Goal: Information Seeking & Learning: Learn about a topic

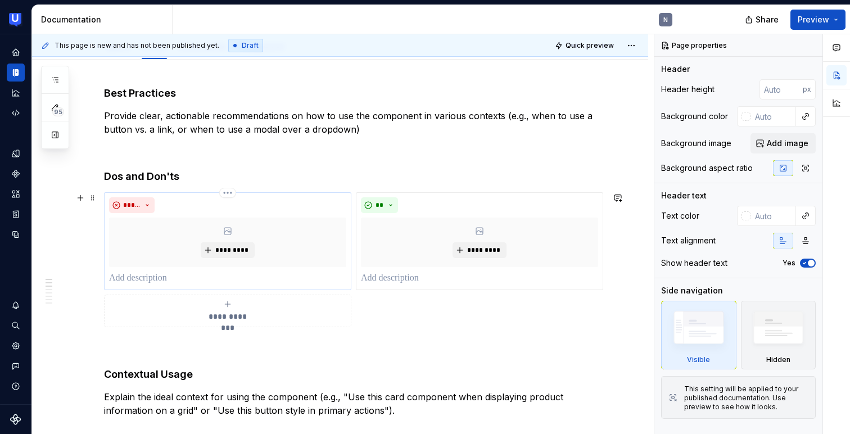
scroll to position [136, 0]
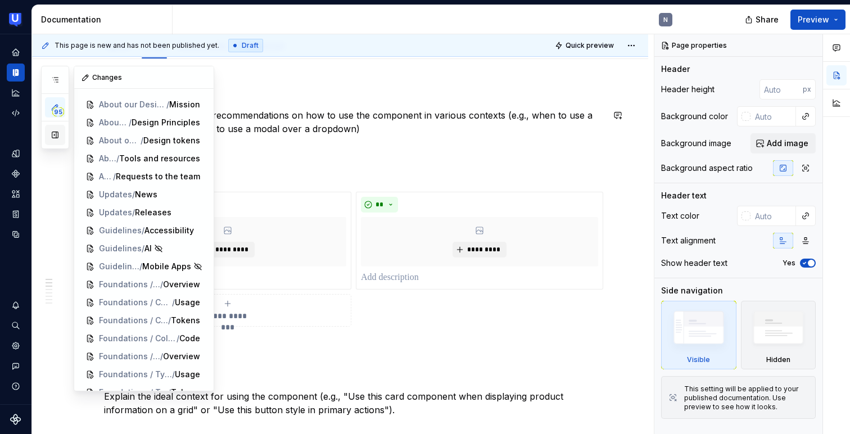
click at [51, 135] on button "button" at bounding box center [55, 135] width 20 height 20
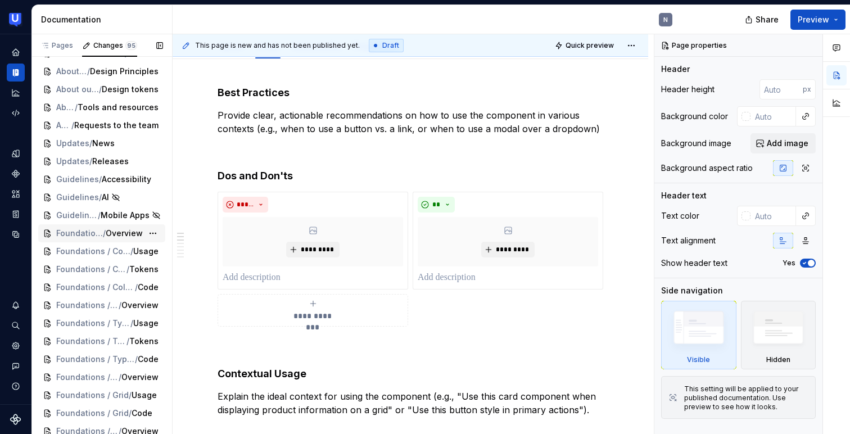
scroll to position [16, 0]
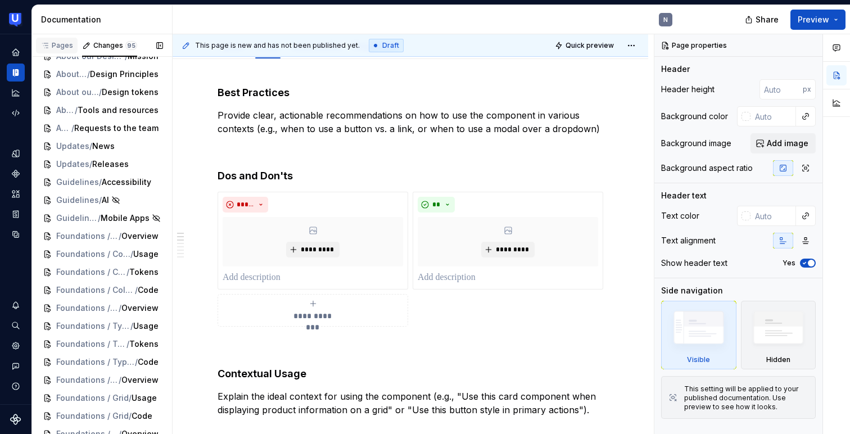
click at [62, 44] on div "Pages" at bounding box center [56, 45] width 33 height 9
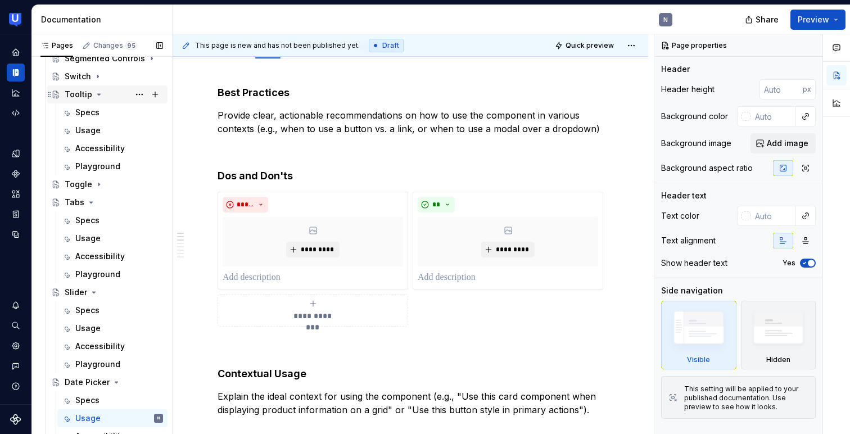
scroll to position [350, 0]
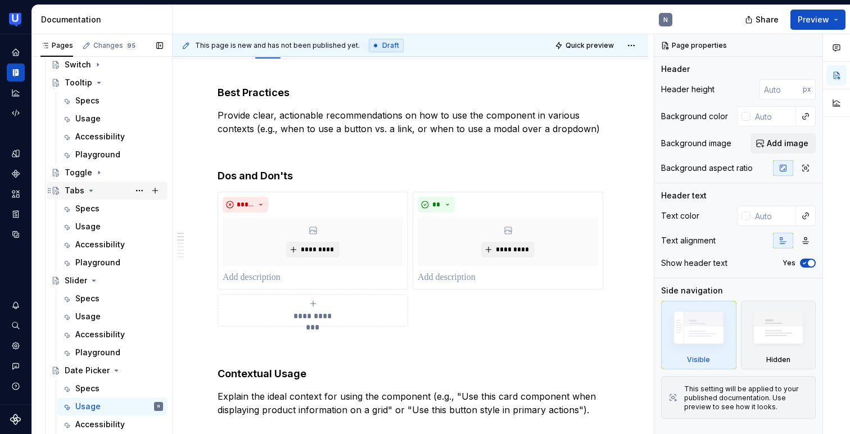
click at [74, 185] on div "Tabs" at bounding box center [75, 190] width 20 height 11
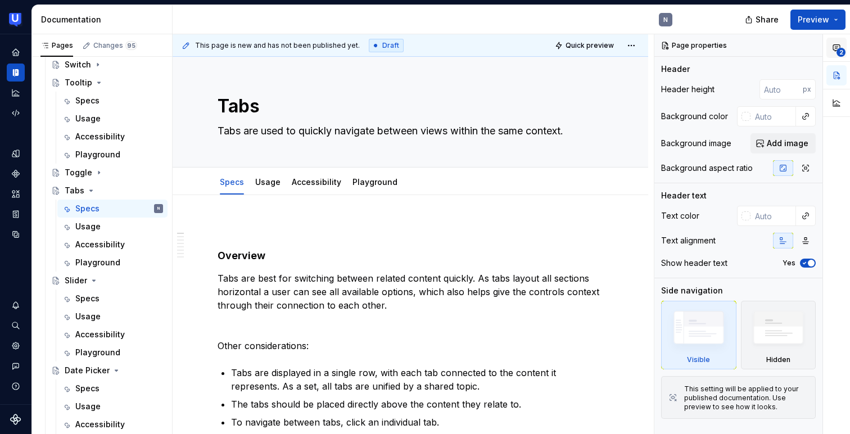
click at [840, 48] on span "2" at bounding box center [840, 52] width 9 height 9
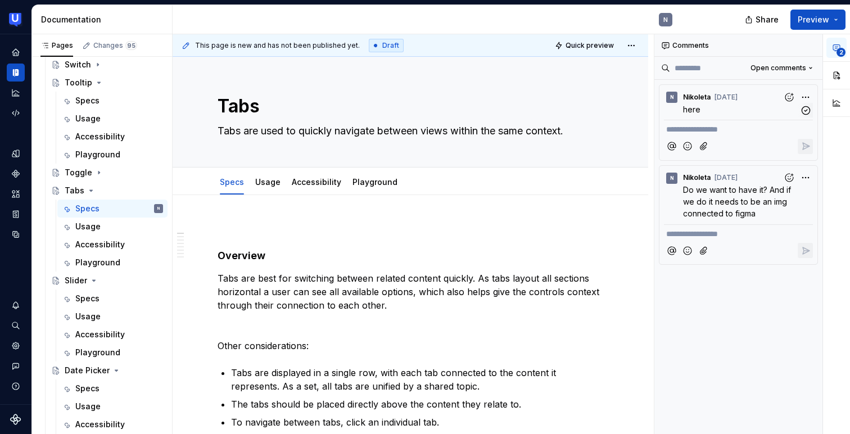
click at [763, 105] on p "here" at bounding box center [741, 109] width 116 height 12
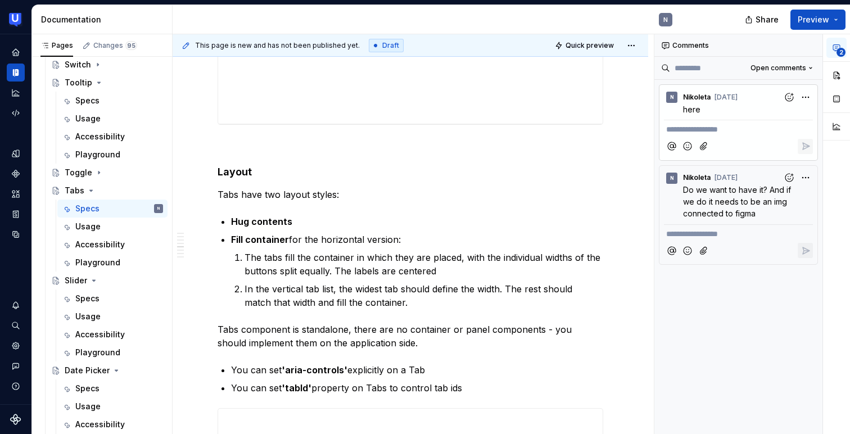
scroll to position [1259, 0]
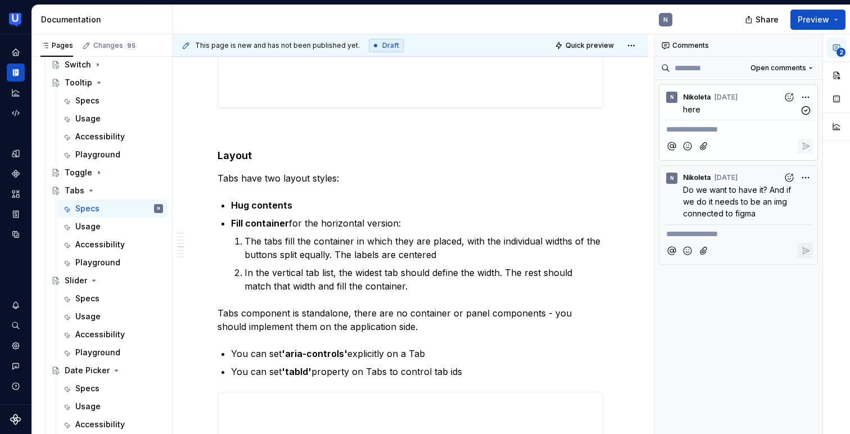
click at [709, 102] on span "Nikoleta yesterday" at bounding box center [710, 97] width 55 height 11
click at [808, 111] on icon "button" at bounding box center [806, 110] width 11 height 11
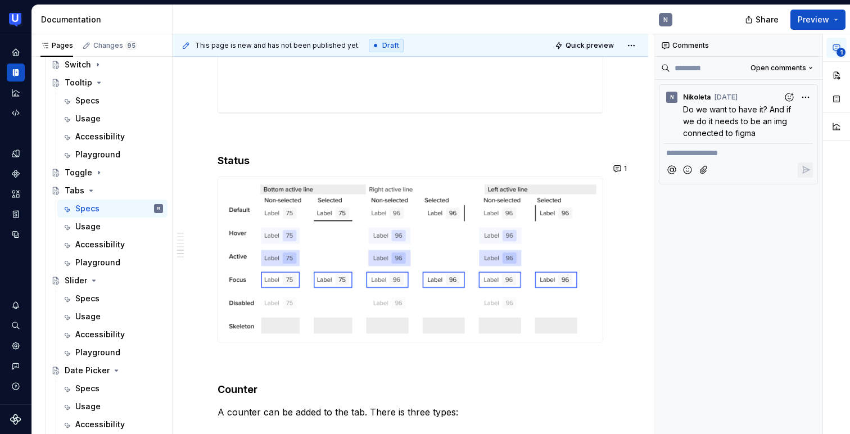
scroll to position [1675, 0]
click at [802, 108] on icon "button" at bounding box center [806, 110] width 8 height 8
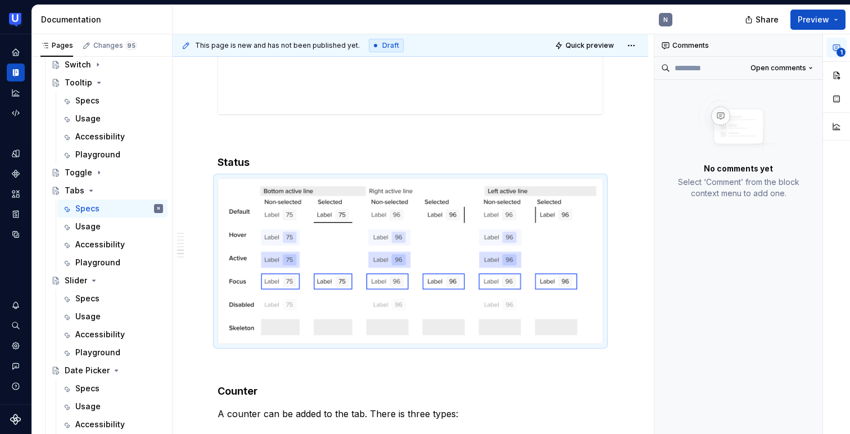
click at [197, 145] on div "Overview Tabs are best for switching between related content quickly. As tabs l…" at bounding box center [411, 18] width 476 height 2996
click at [189, 148] on div "Overview Tabs are best for switching between related content quickly. As tabs l…" at bounding box center [411, 18] width 476 height 2996
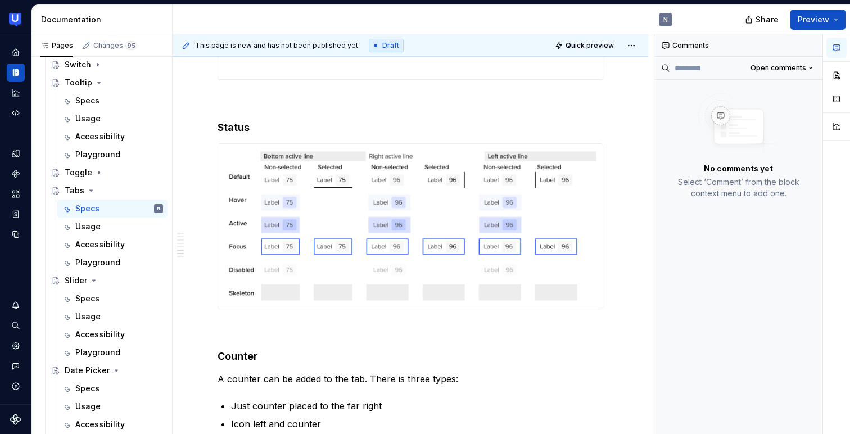
scroll to position [1682, 0]
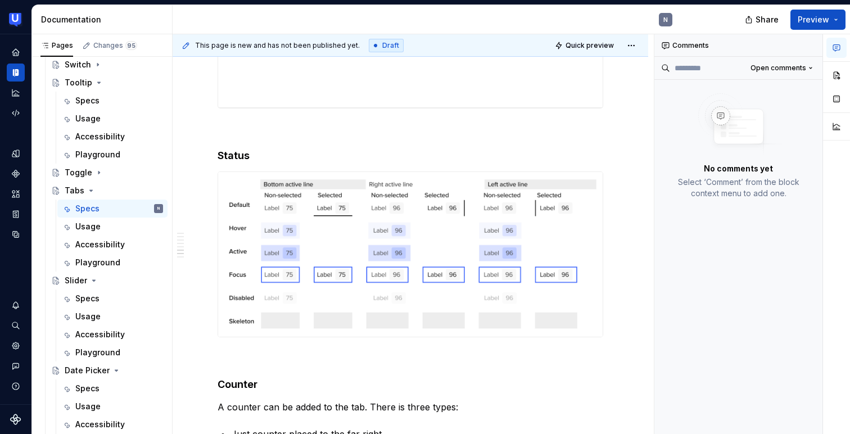
click at [253, 149] on h4 "Status" at bounding box center [411, 155] width 386 height 13
click at [191, 186] on div "Overview Tabs are best for switching between related content quickly. As tabs l…" at bounding box center [411, 11] width 476 height 2996
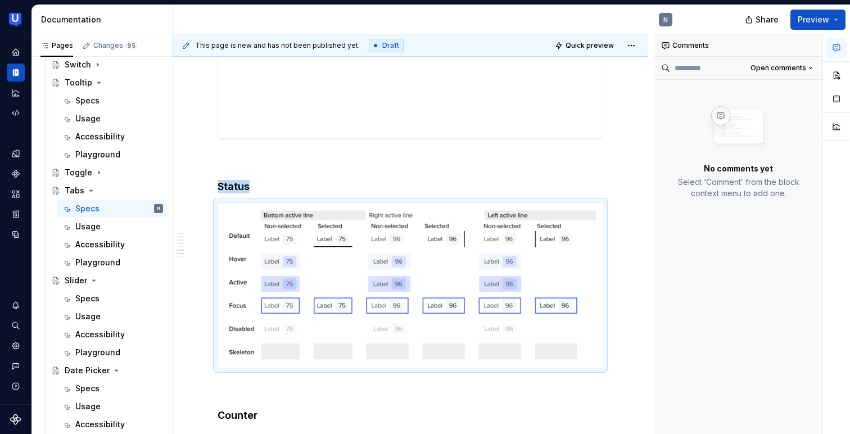
scroll to position [1677, 0]
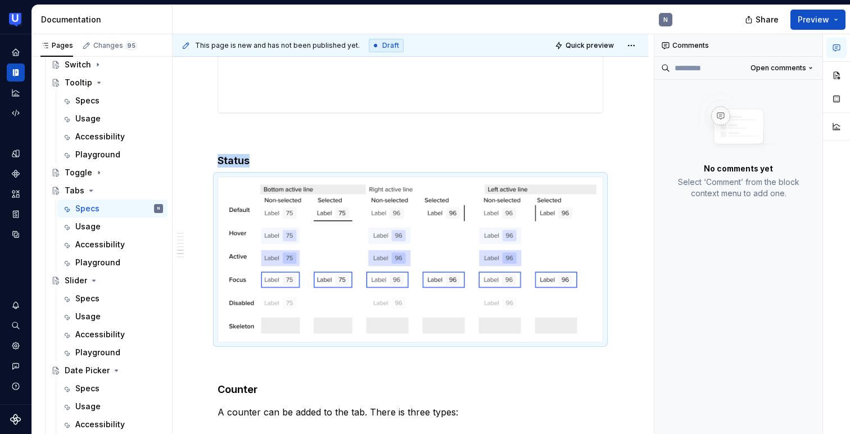
click at [196, 149] on div "Overview Tabs are best for switching between related content quickly. As tabs l…" at bounding box center [411, 16] width 476 height 2996
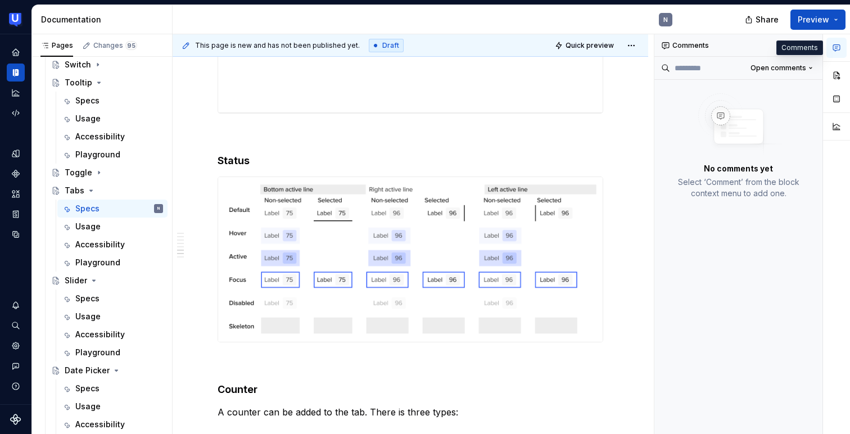
click at [834, 38] on button "button" at bounding box center [836, 48] width 20 height 20
click at [836, 53] on button "button" at bounding box center [836, 48] width 20 height 20
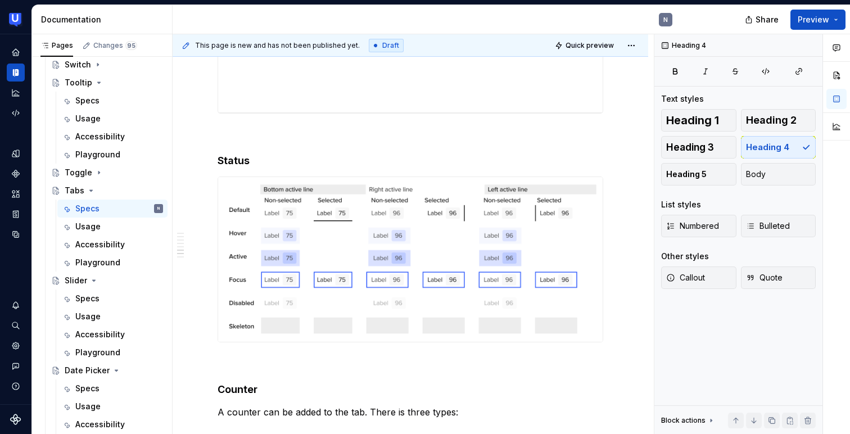
click at [214, 147] on div "Overview Tabs are best for switching between related content quickly. As tabs l…" at bounding box center [411, 16] width 476 height 2996
click at [836, 76] on button "button" at bounding box center [836, 75] width 20 height 20
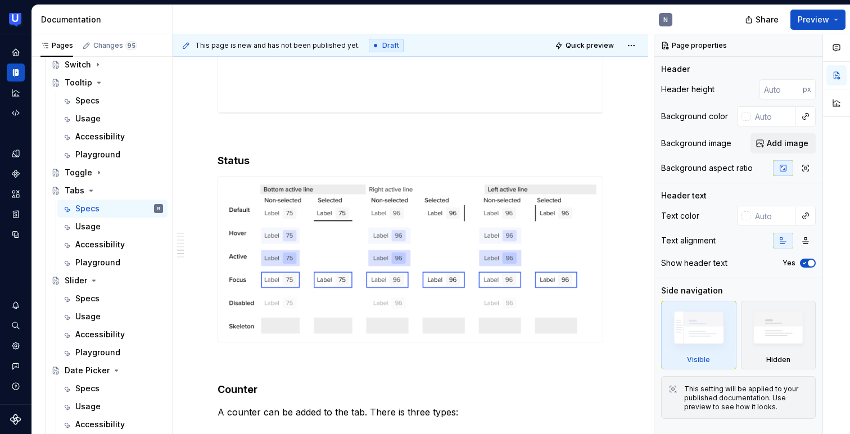
type textarea "*"
click at [208, 153] on div "Overview Tabs are best for switching between related content quickly. As tabs l…" at bounding box center [411, 16] width 476 height 2996
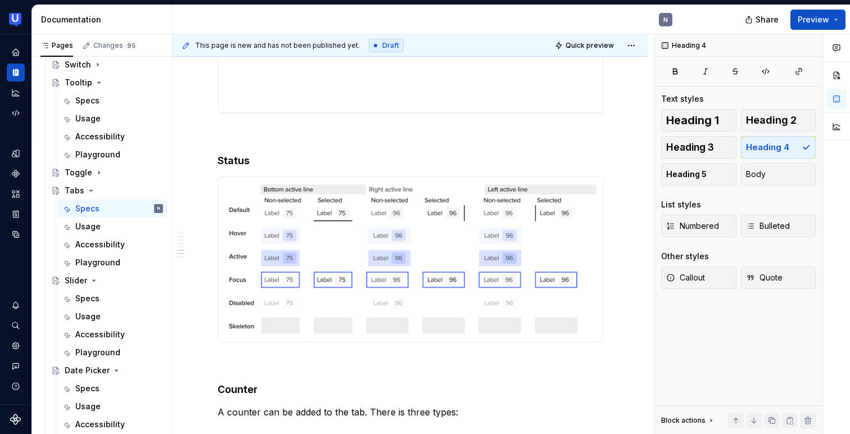
scroll to position [350, 0]
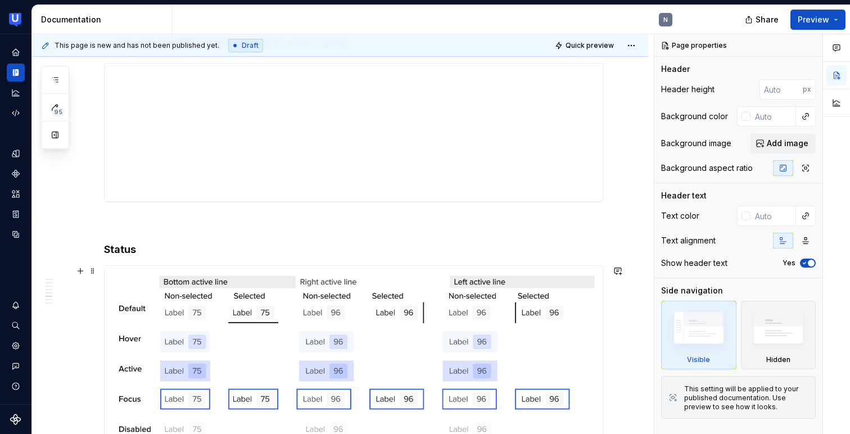
scroll to position [1539, 0]
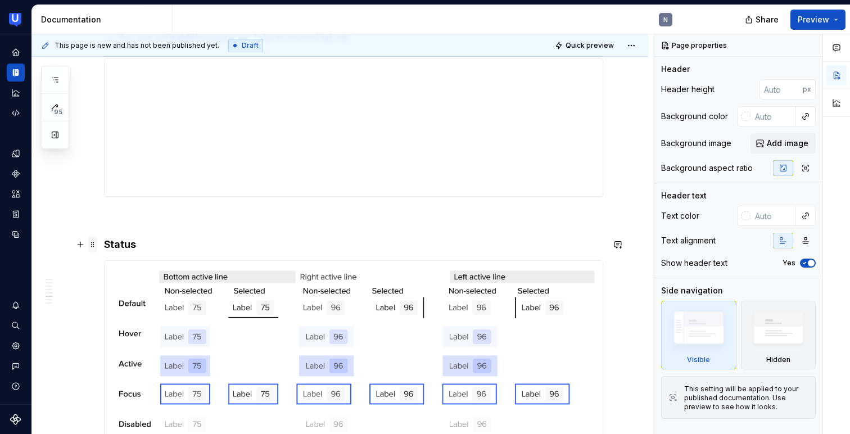
click at [92, 243] on span at bounding box center [92, 245] width 9 height 16
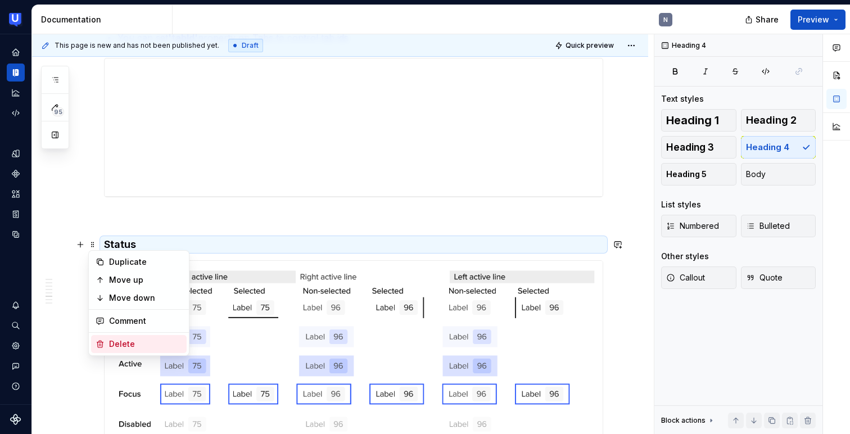
click at [110, 339] on div "Delete" at bounding box center [145, 343] width 73 height 11
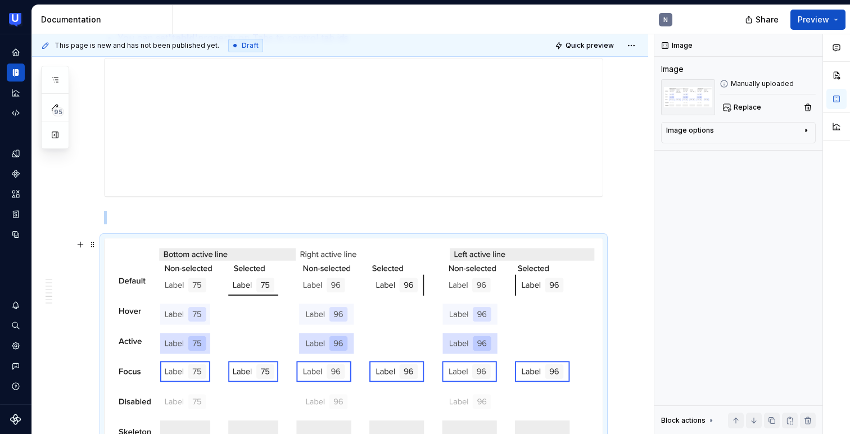
scroll to position [1559, 0]
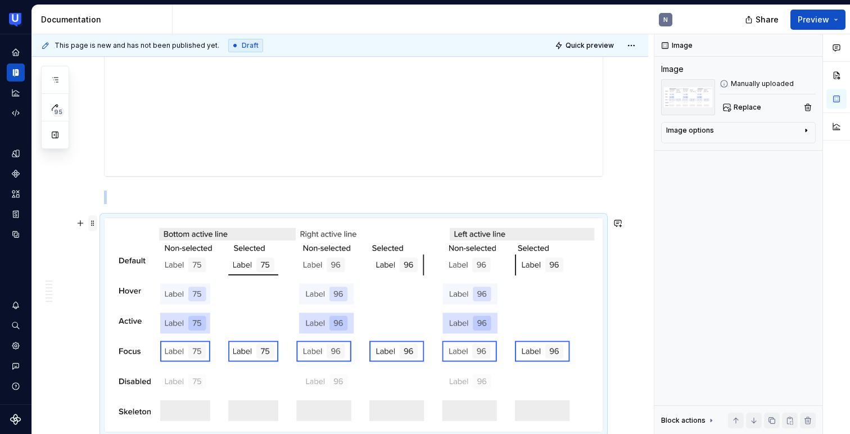
click at [91, 219] on span at bounding box center [92, 223] width 9 height 16
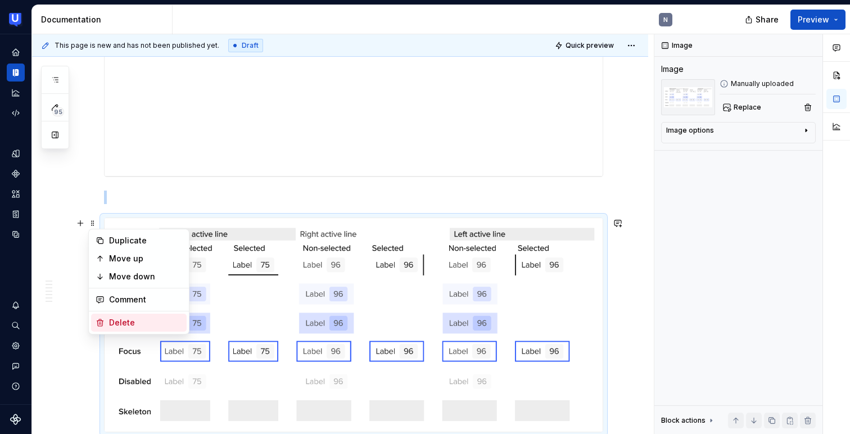
click at [106, 321] on div "Delete" at bounding box center [139, 323] width 96 height 18
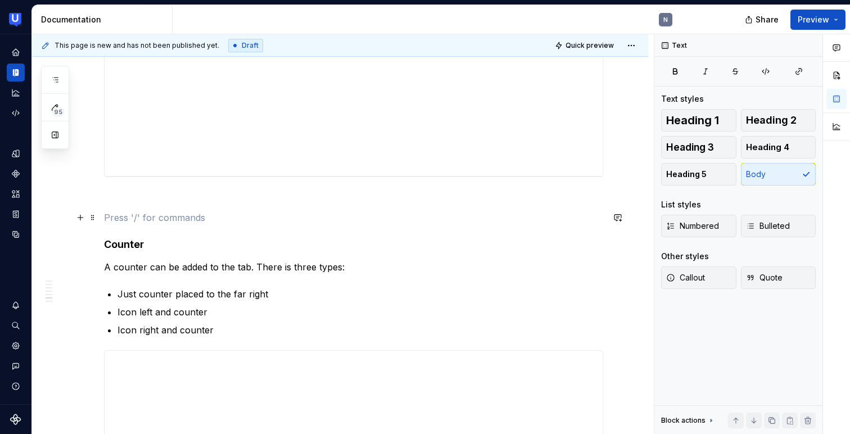
click at [93, 218] on span at bounding box center [92, 218] width 9 height 16
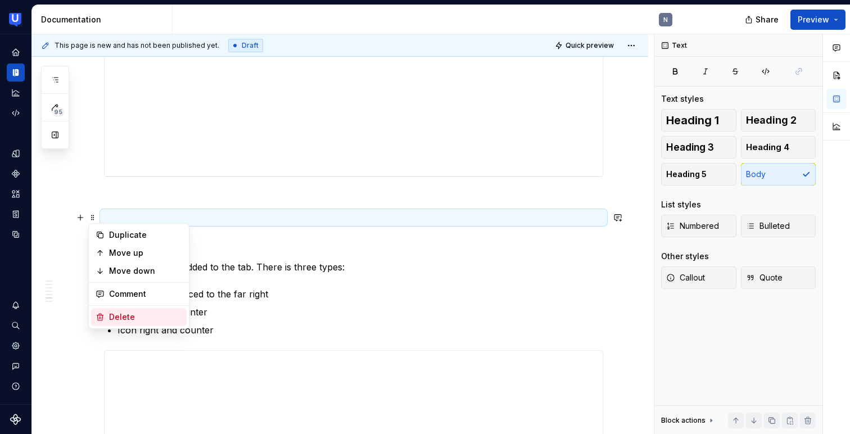
click at [110, 319] on div "Delete" at bounding box center [145, 316] width 73 height 11
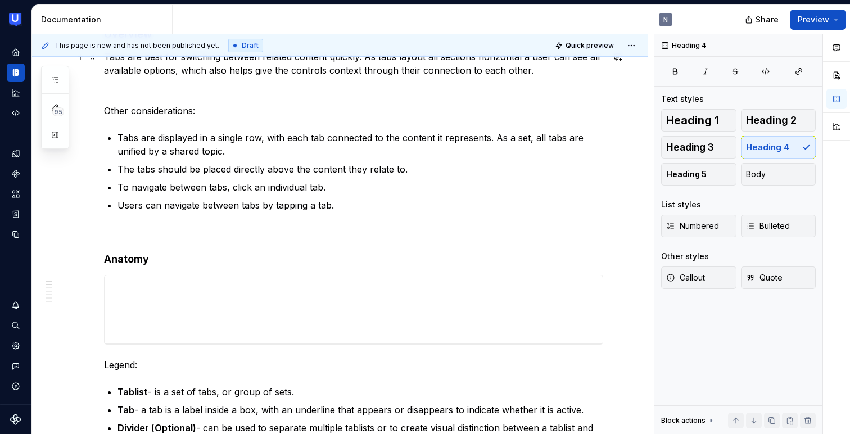
scroll to position [0, 0]
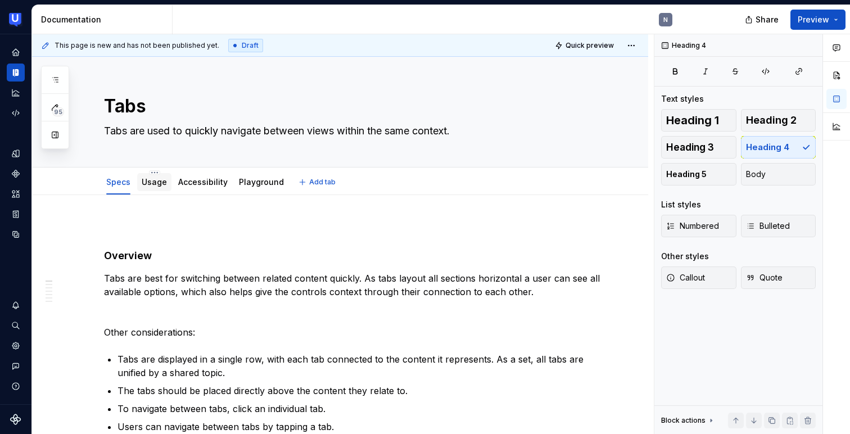
click at [150, 178] on link "Usage" at bounding box center [154, 182] width 25 height 10
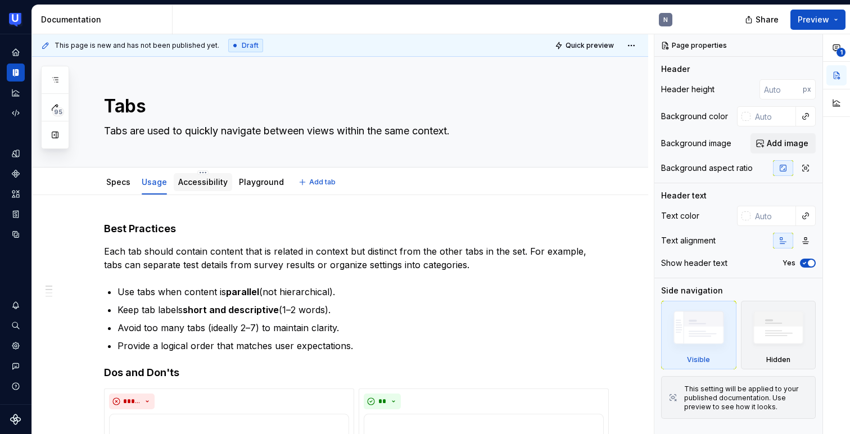
click at [211, 184] on link "Accessibility" at bounding box center [202, 182] width 49 height 10
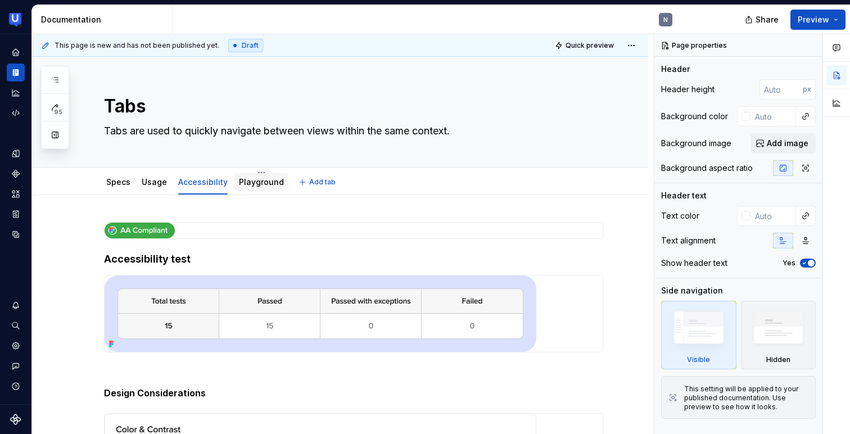
click at [266, 191] on div "Playground" at bounding box center [261, 182] width 54 height 20
click at [269, 187] on div "Playground" at bounding box center [261, 182] width 45 height 11
click at [256, 180] on link "Playground" at bounding box center [261, 182] width 45 height 10
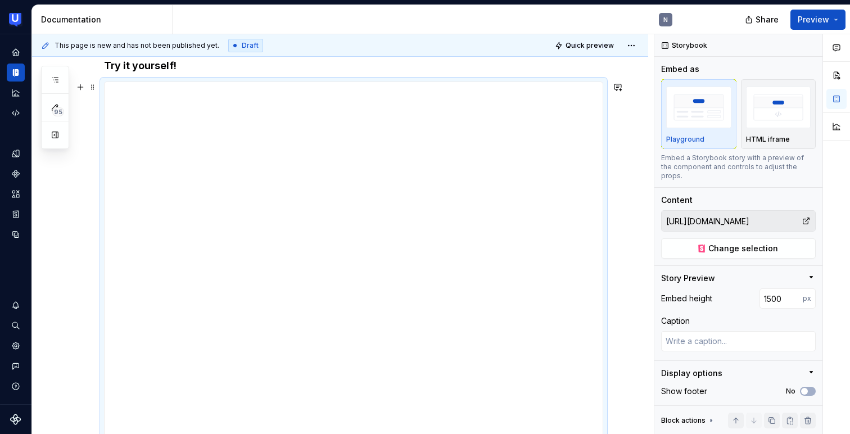
scroll to position [147, 0]
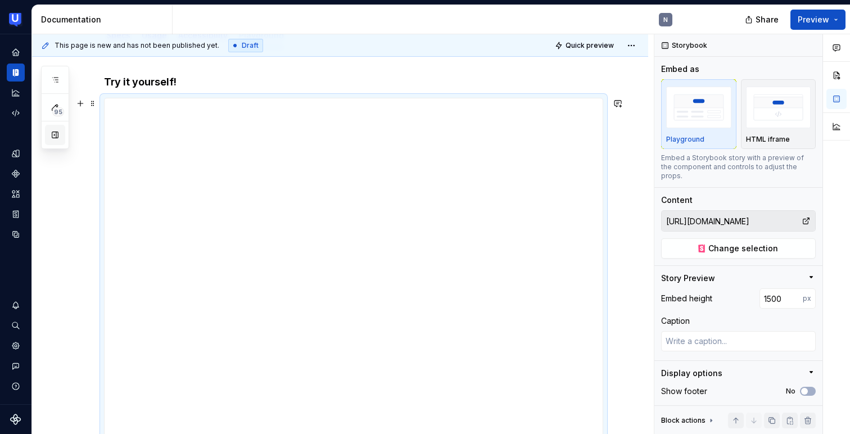
click at [58, 137] on button "button" at bounding box center [55, 135] width 20 height 20
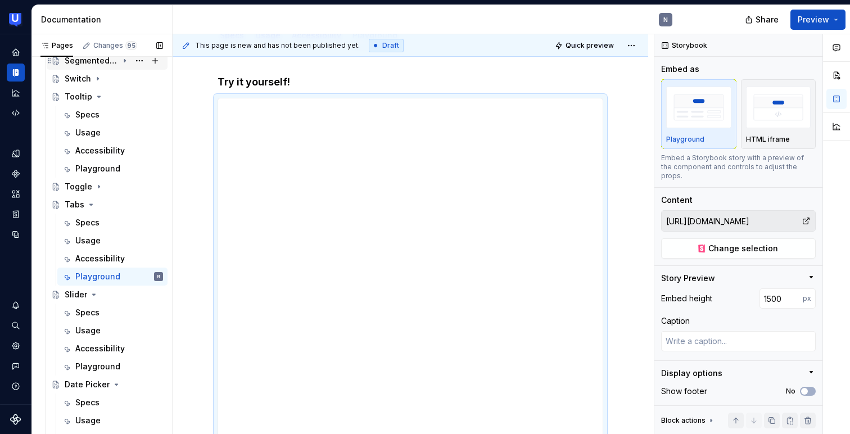
scroll to position [342, 0]
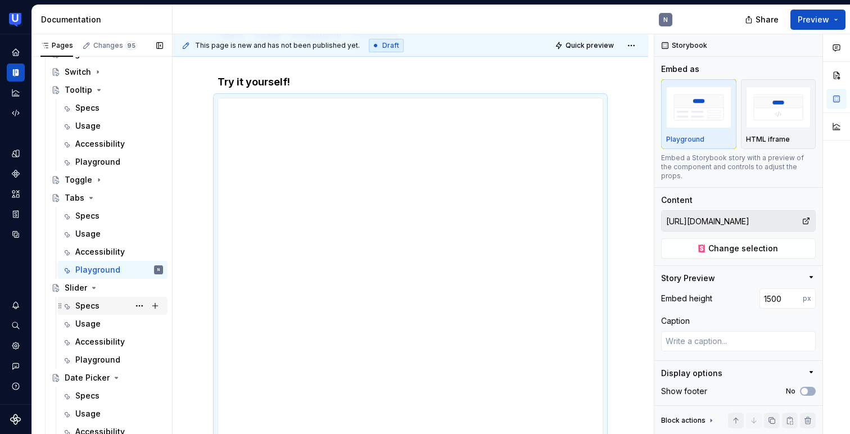
click at [84, 306] on div "Specs" at bounding box center [87, 305] width 24 height 11
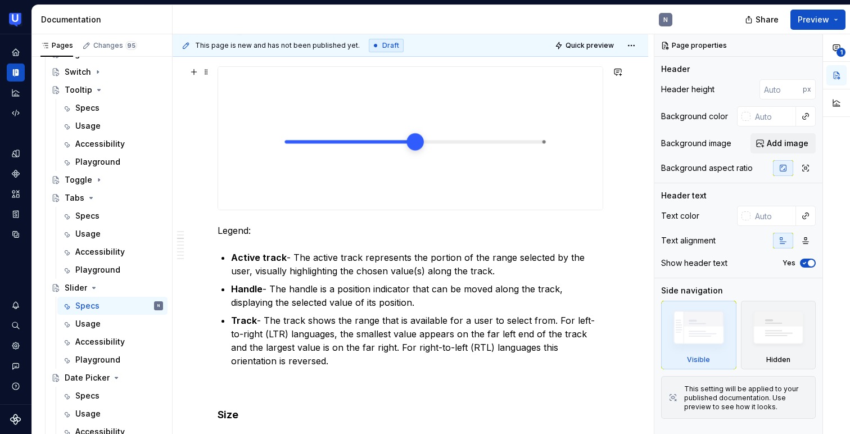
scroll to position [376, 0]
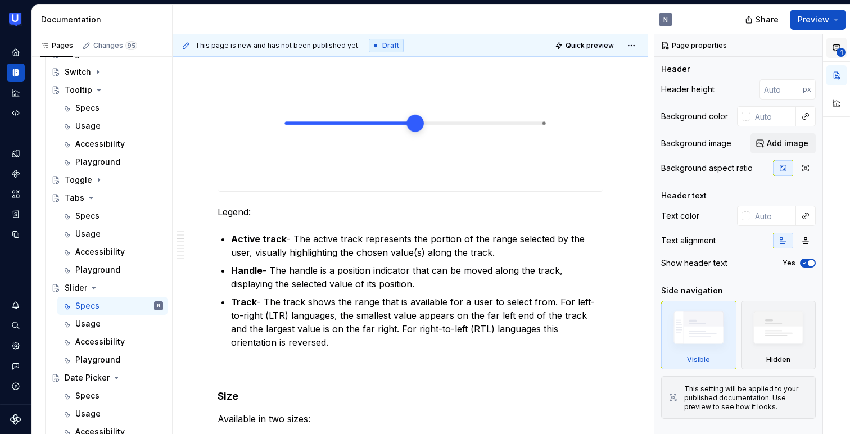
click at [836, 47] on icon "button" at bounding box center [836, 47] width 9 height 9
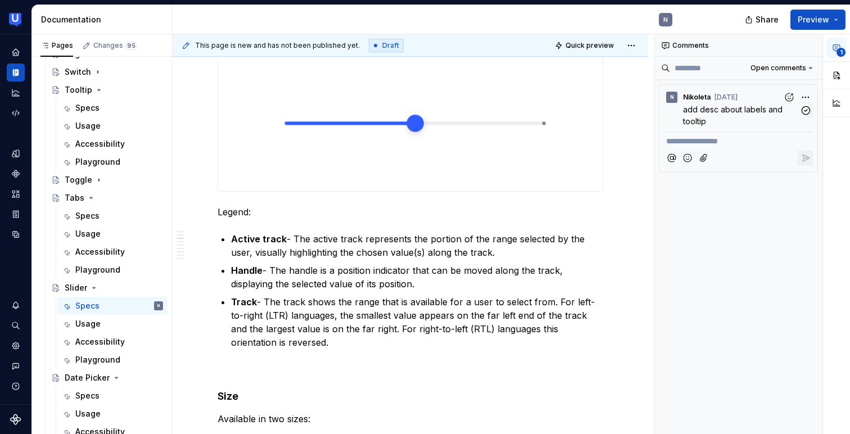
click at [753, 99] on div "N Nikoleta [DATE]" at bounding box center [738, 94] width 149 height 15
click at [804, 95] on div "**********" at bounding box center [752, 234] width 196 height 400
click at [758, 80] on div "**********" at bounding box center [752, 234] width 196 height 400
click at [738, 101] on span "[DATE]" at bounding box center [725, 97] width 23 height 11
click at [693, 97] on span "Nikoleta" at bounding box center [697, 97] width 28 height 9
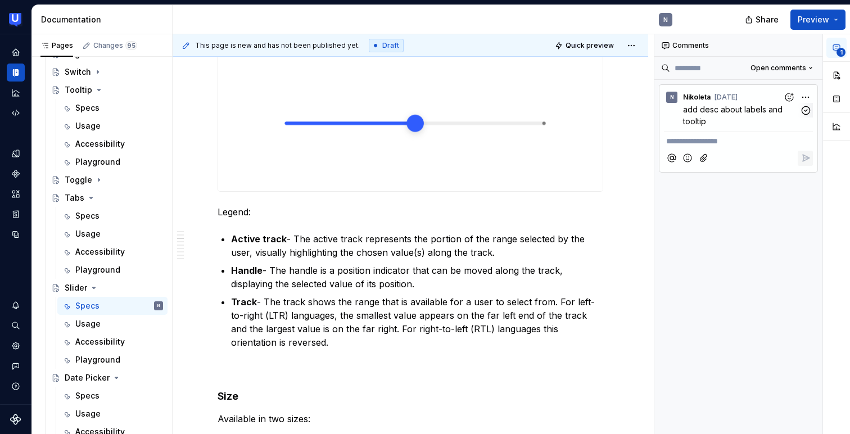
click at [673, 99] on div "N" at bounding box center [672, 97] width 4 height 9
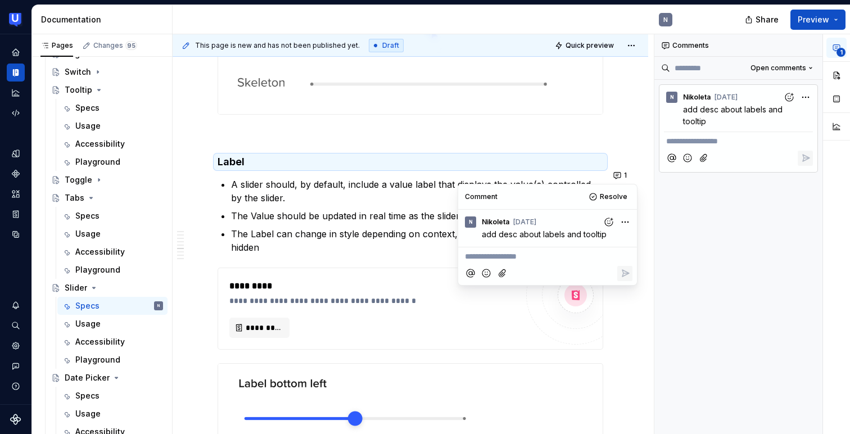
scroll to position [2050, 0]
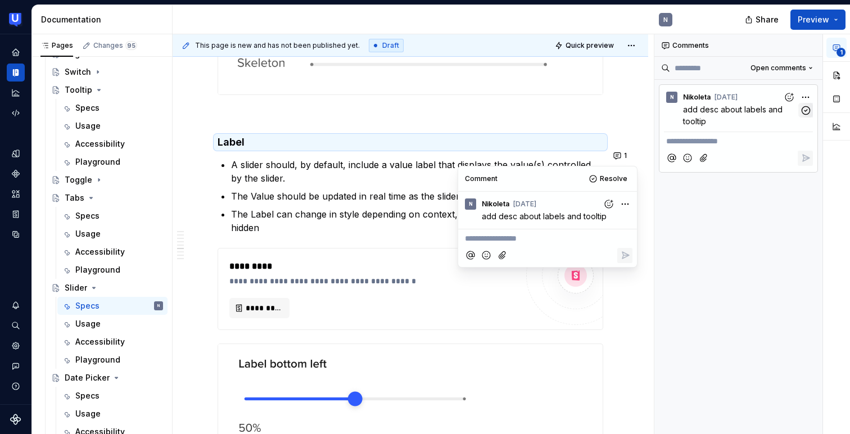
click at [804, 111] on icon "button" at bounding box center [806, 110] width 8 height 8
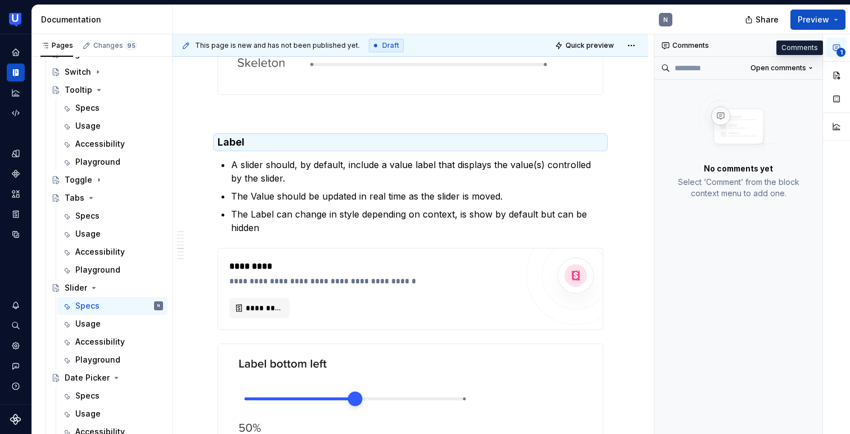
click at [836, 47] on icon "button" at bounding box center [836, 48] width 7 height 6
click at [832, 49] on icon "button" at bounding box center [836, 47] width 9 height 9
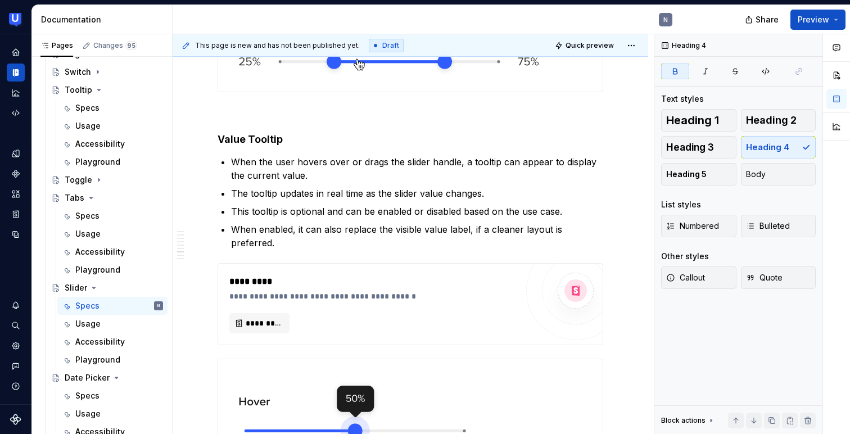
scroll to position [2975, 0]
type textarea "*"
click at [330, 245] on p "When enabled, it can also replace the visible value label, if a cleaner layout …" at bounding box center [417, 236] width 372 height 27
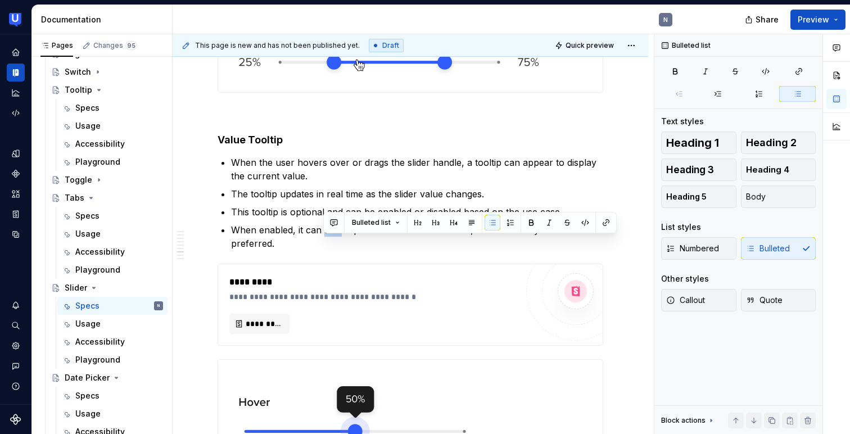
click at [330, 245] on p "When enabled, it can also replace the visible value label, if a cleaner layout …" at bounding box center [417, 236] width 372 height 27
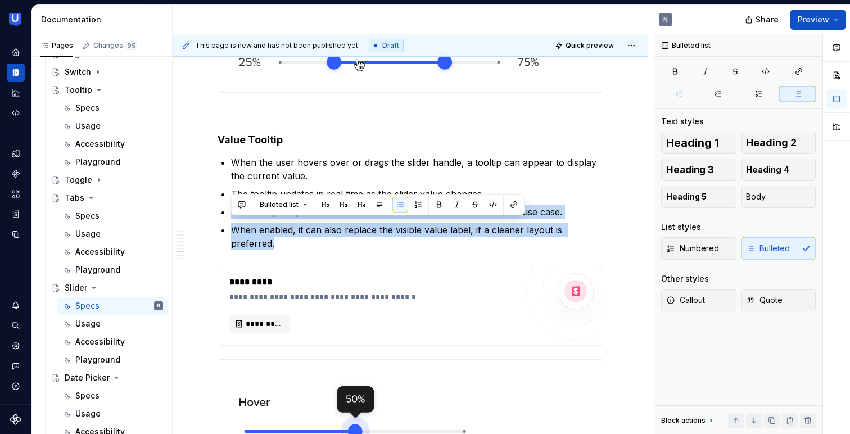
drag, startPoint x: 230, startPoint y: 223, endPoint x: 473, endPoint y: 262, distance: 246.0
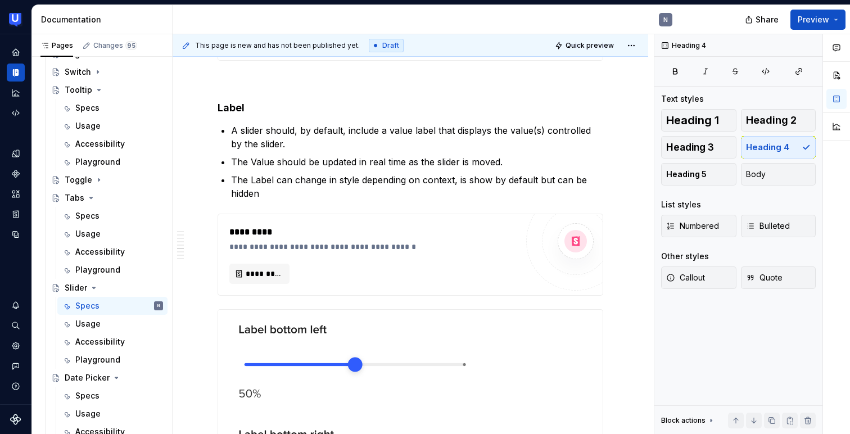
scroll to position [2064, 0]
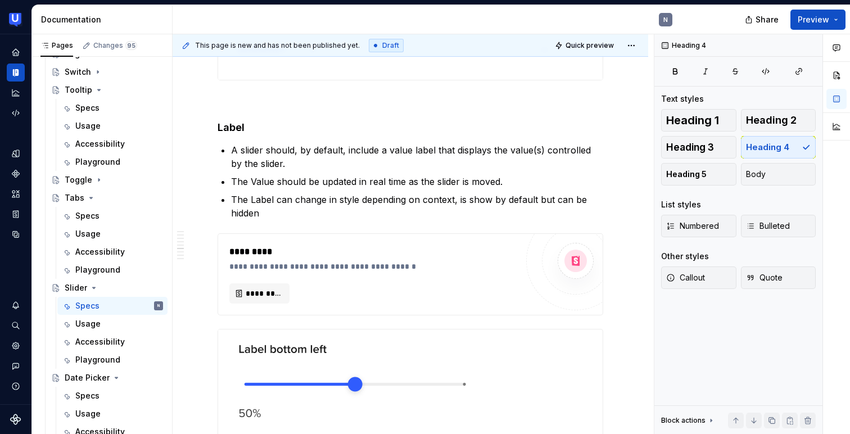
click at [314, 170] on p "A slider should, by default, include a value label that displays the value(s) c…" at bounding box center [417, 156] width 372 height 27
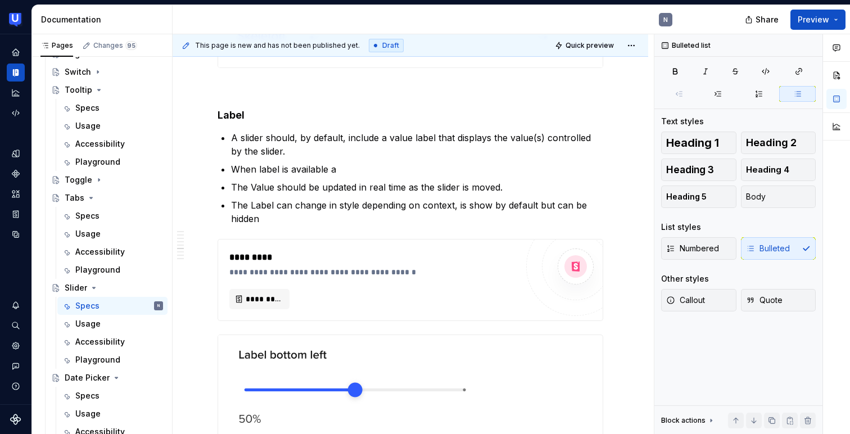
scroll to position [2075, 0]
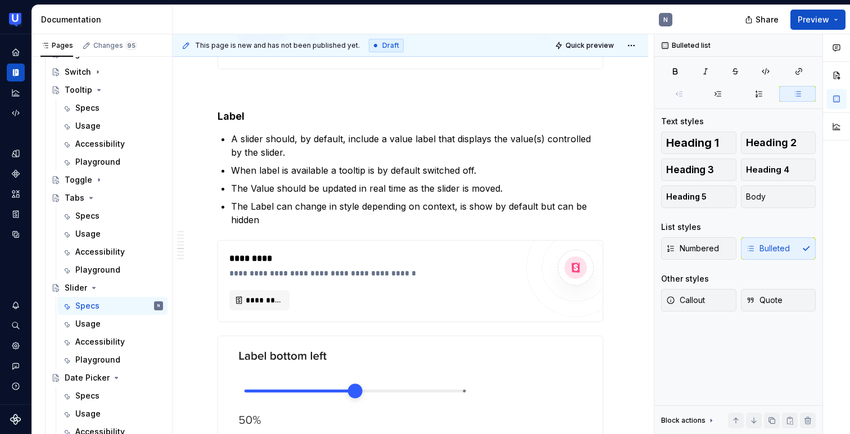
click at [347, 177] on p "When label is available a tooltip is by default switched off." at bounding box center [417, 170] width 372 height 13
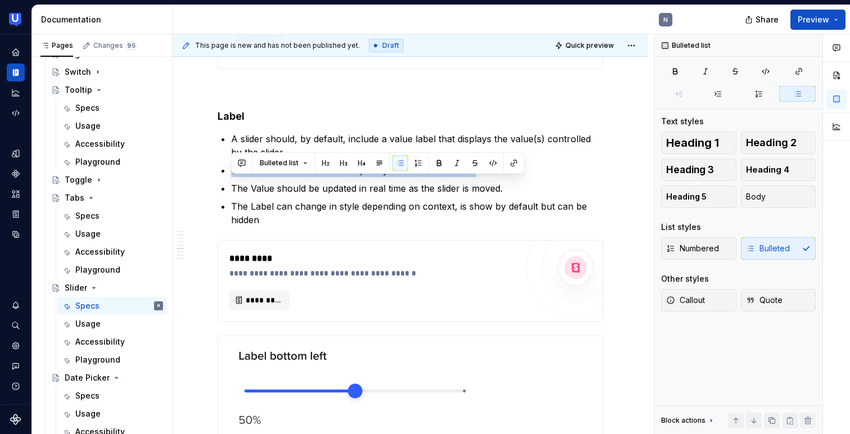
click at [502, 177] on p "When label is available a tooltip is by default switched off." at bounding box center [417, 170] width 372 height 13
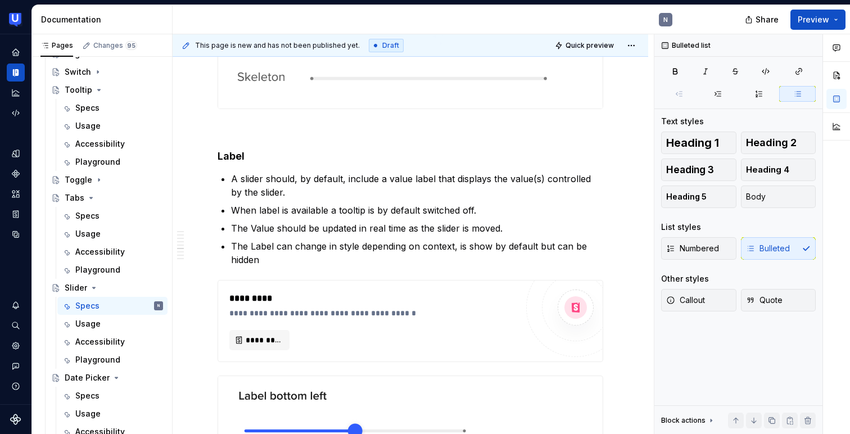
scroll to position [2031, 0]
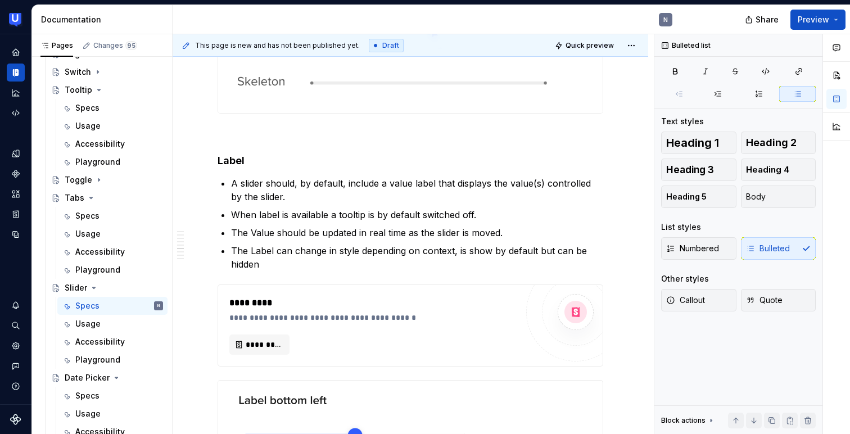
click at [418, 221] on p "When label is available a tooltip is by default switched off." at bounding box center [417, 214] width 372 height 13
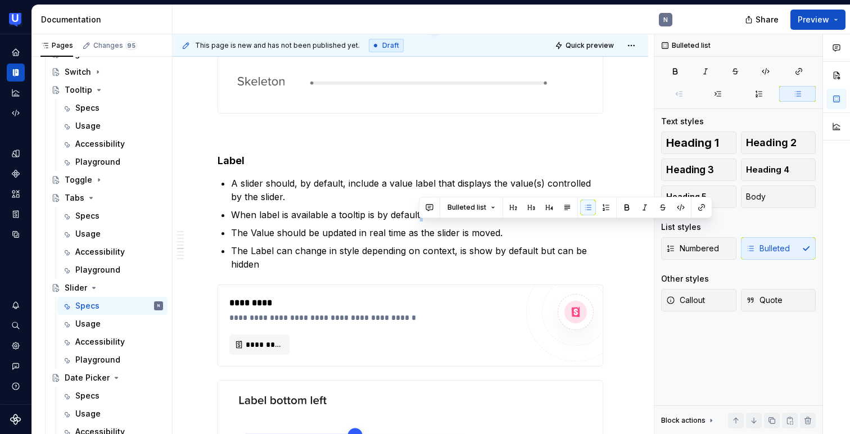
click at [418, 221] on p "When label is available a tooltip is by default switched off." at bounding box center [417, 214] width 372 height 13
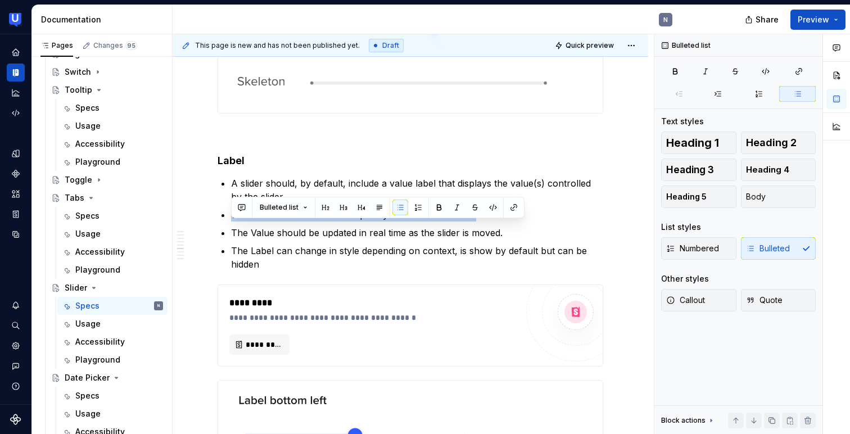
copy p "When label is available a tooltip is by default switched off."
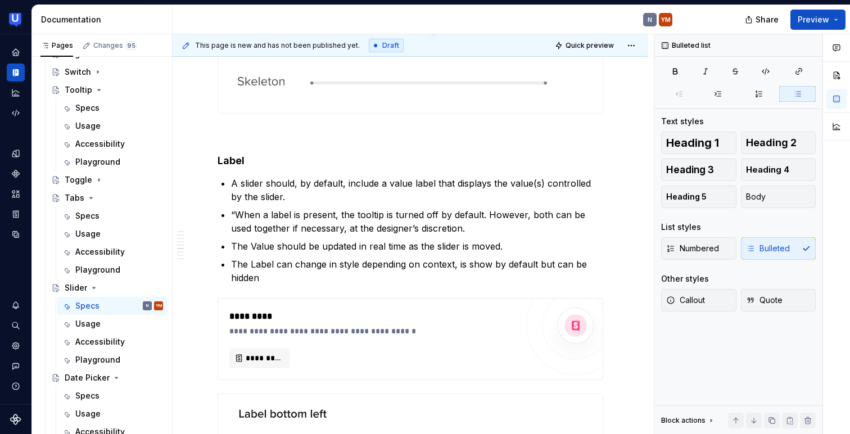
click at [236, 227] on p "“When a label is present, the tooltip is turned off by default. However, both c…" at bounding box center [417, 221] width 372 height 27
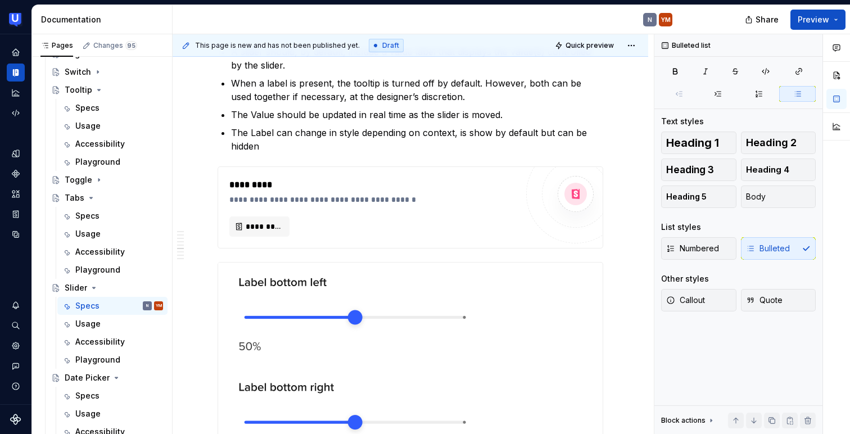
scroll to position [2152, 0]
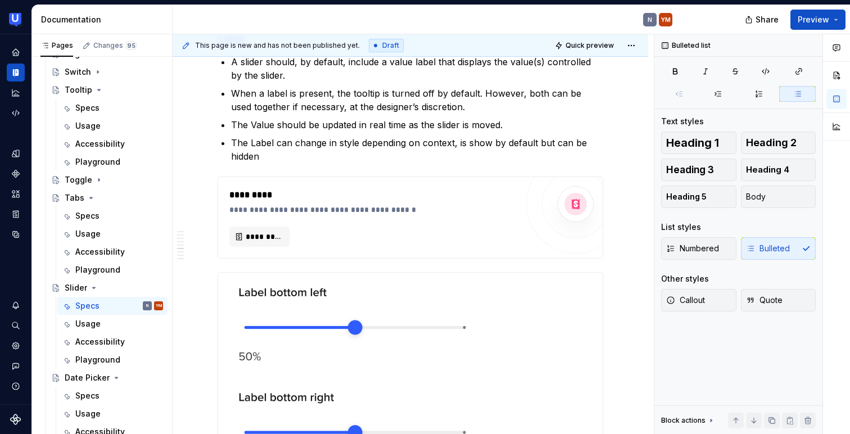
click at [462, 153] on p "The Label can change in style depending on context, is show by default but can …" at bounding box center [417, 149] width 372 height 27
click at [495, 151] on p "The Label can change in style depending on context, it’s show by default but ca…" at bounding box center [417, 149] width 372 height 27
click at [506, 156] on p "The Label can change in style depending on context, it’s shown by default but c…" at bounding box center [417, 149] width 372 height 27
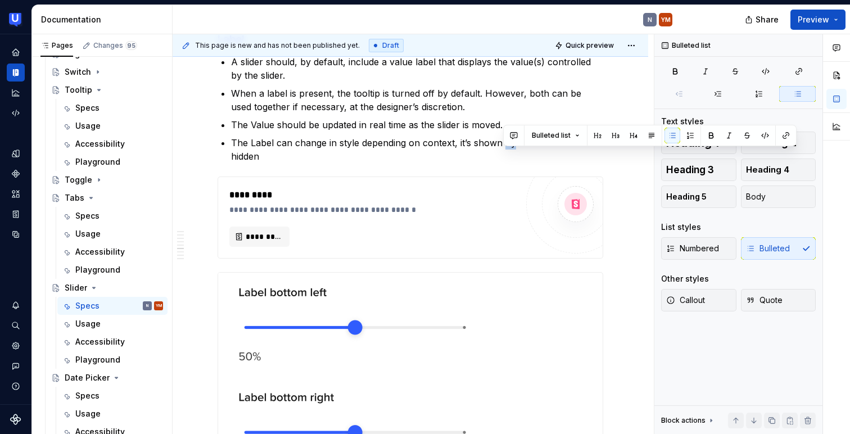
click at [506, 156] on p "The Label can change in style depending on context, it’s shown by default but c…" at bounding box center [417, 149] width 372 height 27
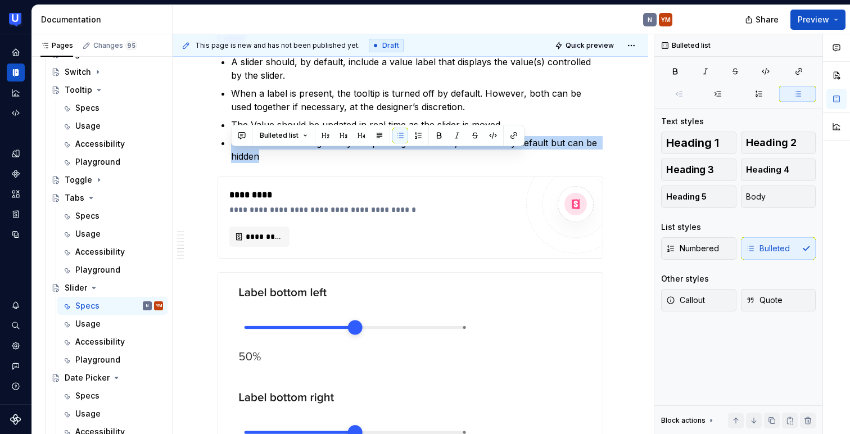
copy p "The Label can change in style depending on context, it’s shown by default but c…"
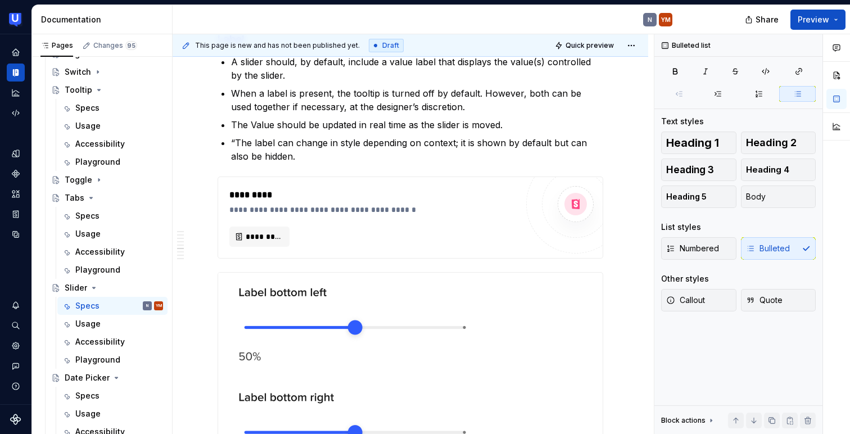
click at [237, 155] on p "“The label can change in style depending on context; it is shown by default but…" at bounding box center [417, 149] width 372 height 27
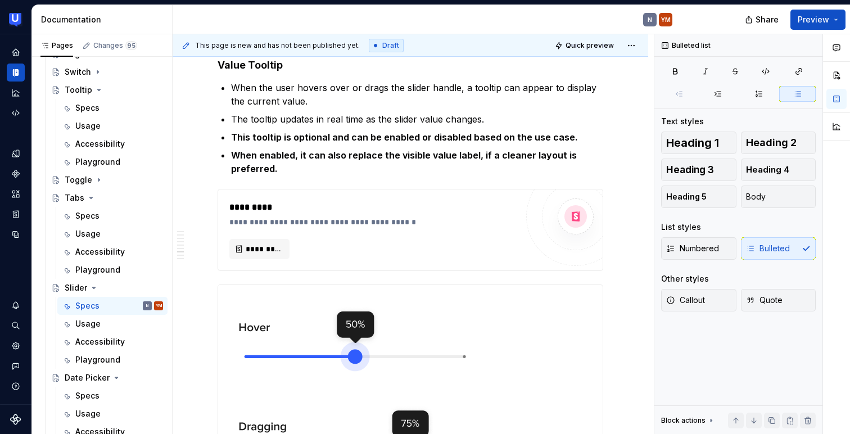
scroll to position [3086, 0]
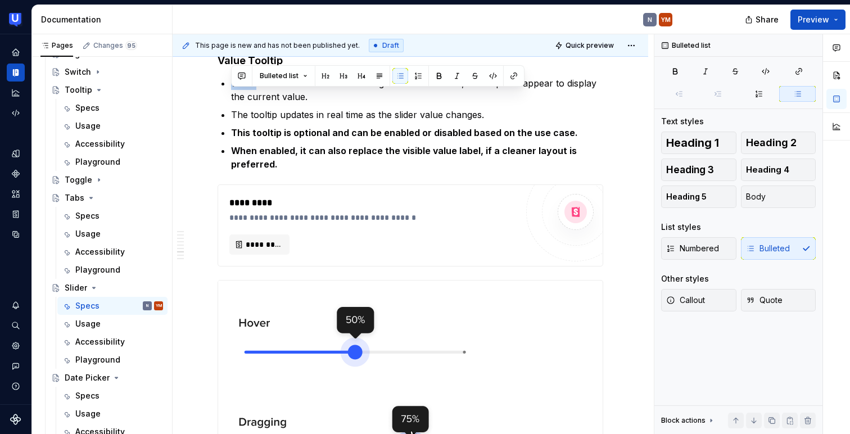
click at [551, 121] on p "The tooltip updates in real time as the slider value changes." at bounding box center [417, 114] width 372 height 13
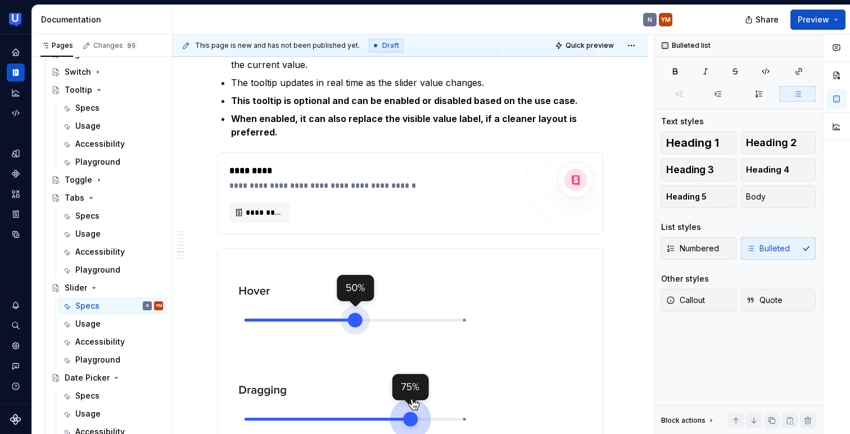
scroll to position [3134, 0]
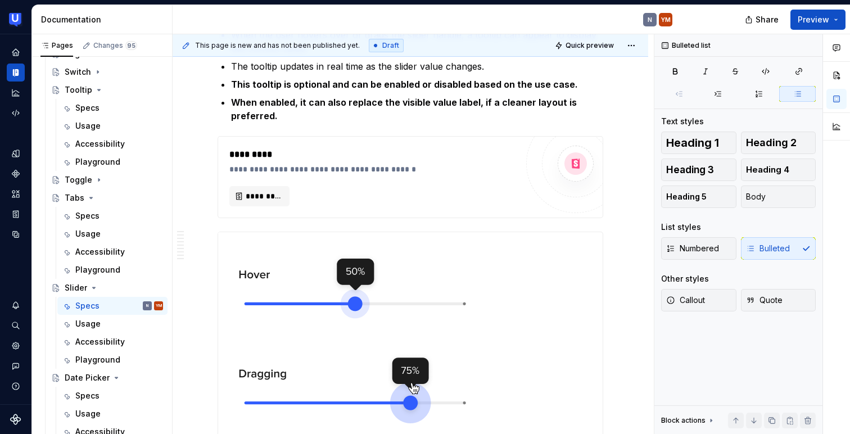
click at [322, 90] on strong "This tooltip is optional and can be enabled or disabled based on the use case." at bounding box center [404, 84] width 347 height 11
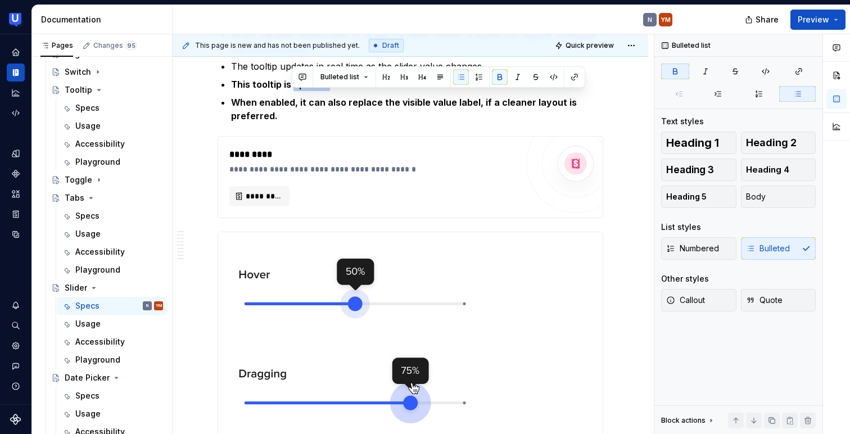
click at [322, 90] on strong "This tooltip is optional and can be enabled or disabled based on the use case." at bounding box center [404, 84] width 347 height 11
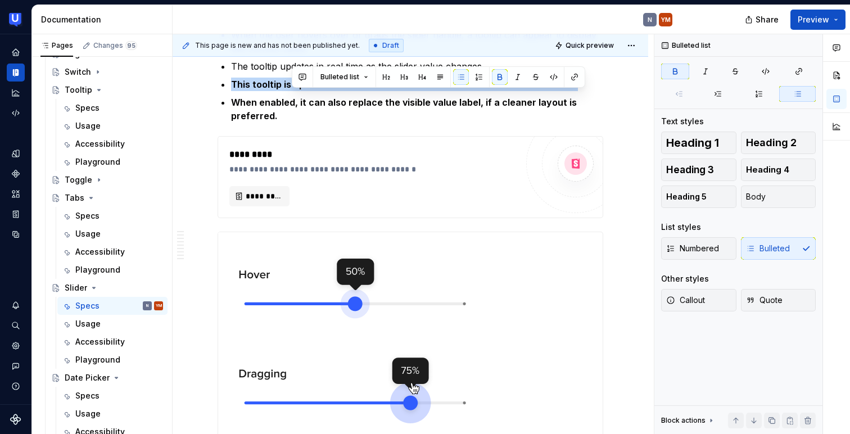
click at [322, 90] on strong "This tooltip is optional and can be enabled or disabled based on the use case." at bounding box center [404, 84] width 347 height 11
click at [331, 115] on strong "When enabled, it can also replace the visible value label, if a cleaner layout …" at bounding box center [405, 109] width 348 height 25
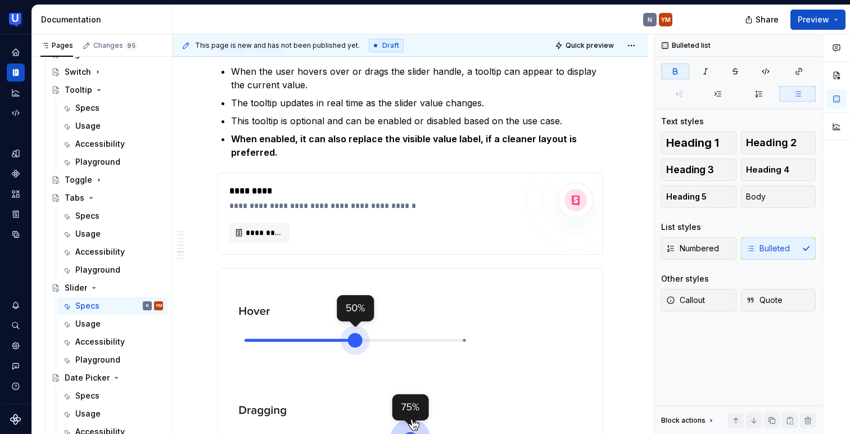
scroll to position [3096, 0]
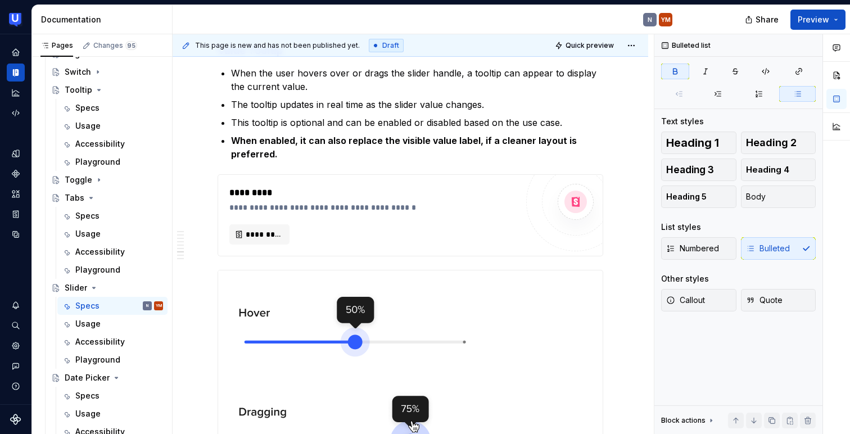
click at [260, 160] on strong "When enabled, it can also replace the visible value label, if a cleaner layout …" at bounding box center [405, 147] width 348 height 25
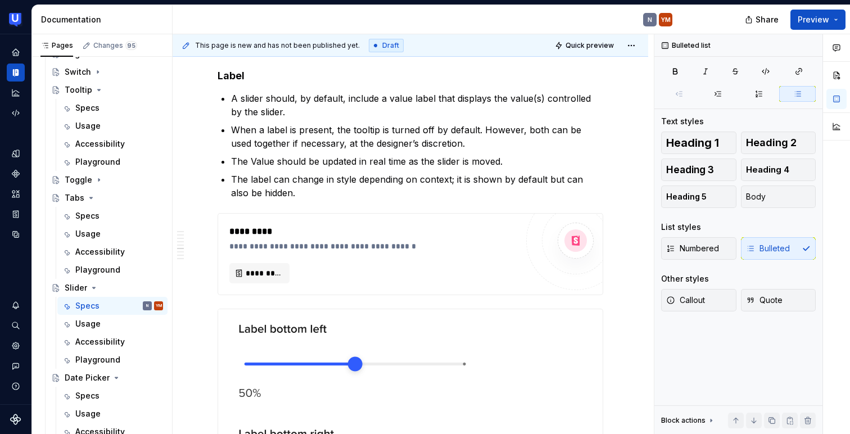
scroll to position [2118, 0]
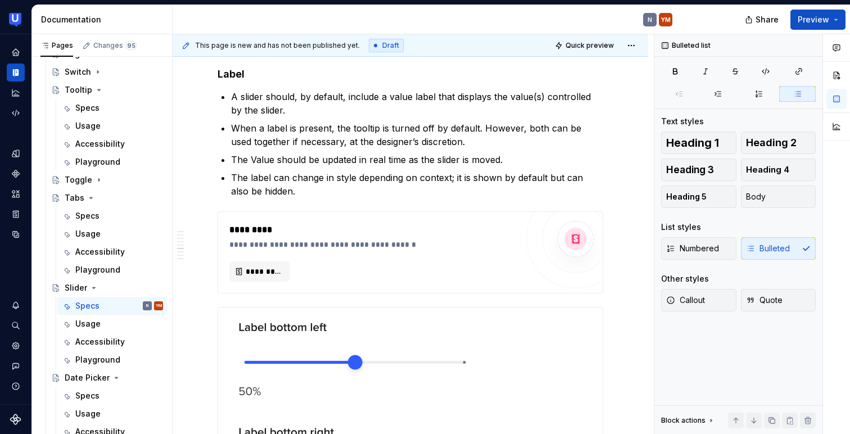
click at [479, 137] on p "When a label is present, the tooltip is turned off by default. However, both ca…" at bounding box center [417, 134] width 372 height 27
click at [483, 148] on p "When a label is present, the tooltip is turned off by default and vise-versa. H…" at bounding box center [417, 134] width 372 height 27
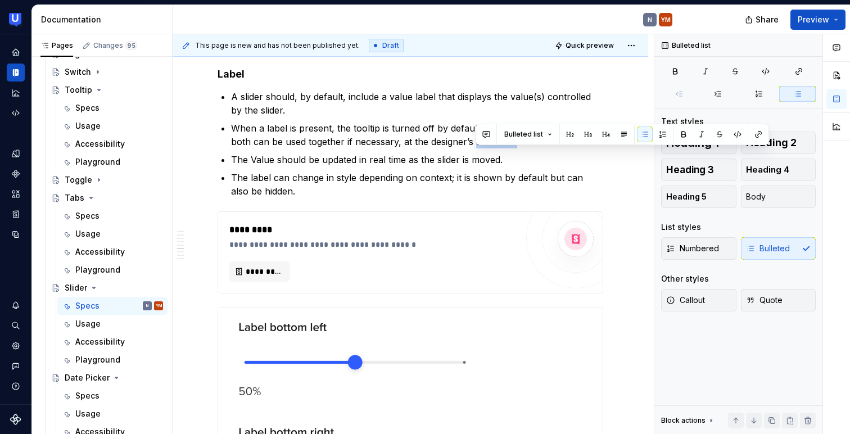
click at [483, 148] on p "When a label is present, the tooltip is turned off by default and vise-versa. H…" at bounding box center [417, 134] width 372 height 27
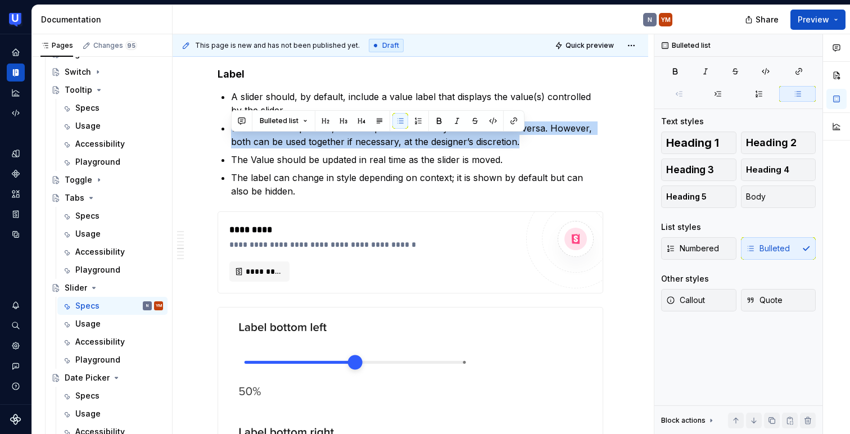
copy p "When a label is present, the tooltip is turned off by default and vise-versa. H…"
click at [467, 144] on p "When a label is present, the tooltip is turned off by default and vise-versa. H…" at bounding box center [417, 134] width 372 height 27
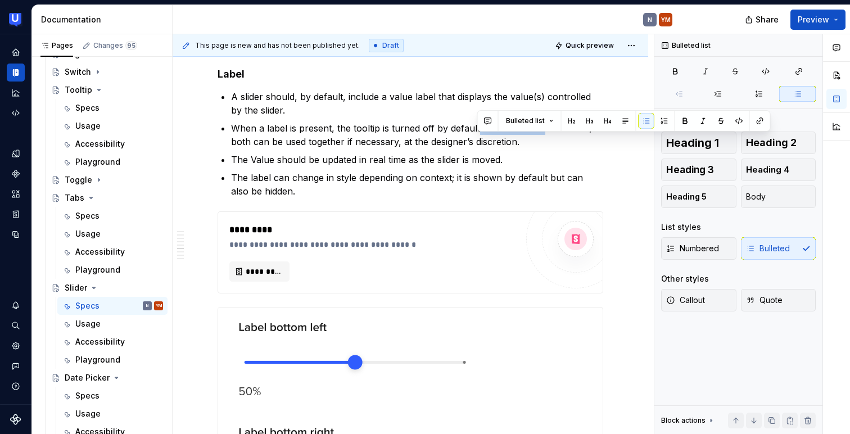
drag, startPoint x: 477, startPoint y: 142, endPoint x: 541, endPoint y: 144, distance: 64.1
click at [541, 144] on p "When a label is present, the tooltip is turned off by default and vise-versa. H…" at bounding box center [417, 134] width 372 height 27
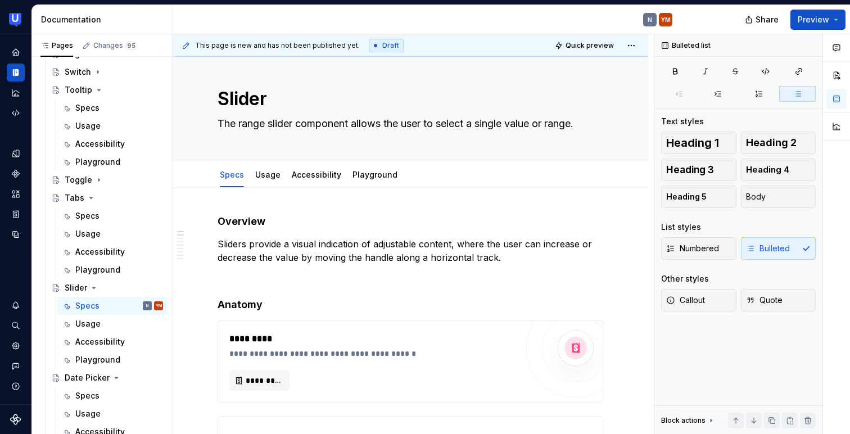
scroll to position [0, 0]
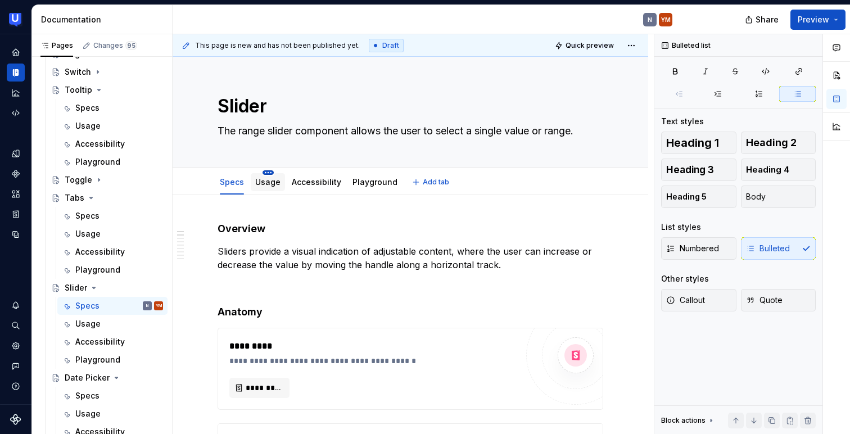
click at [262, 173] on html "UserTesting Design System N Design system data Documentation N YM Share Preview…" at bounding box center [425, 217] width 850 height 434
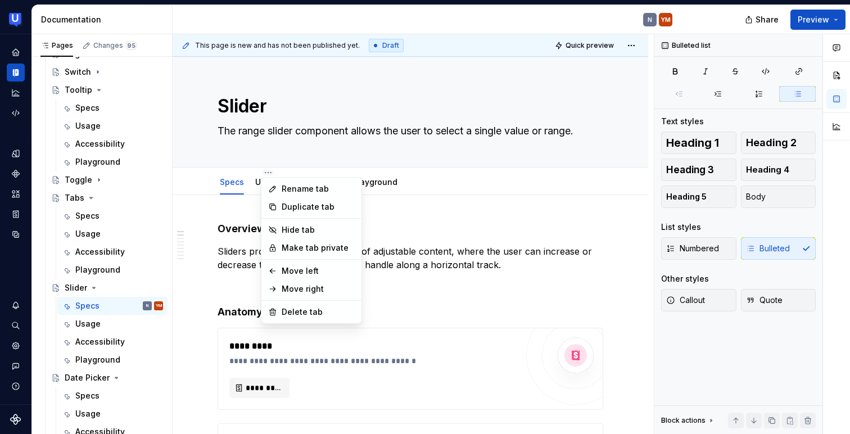
click at [254, 182] on html "UserTesting Design System N Design system data Documentation N YM Share Preview…" at bounding box center [425, 217] width 850 height 434
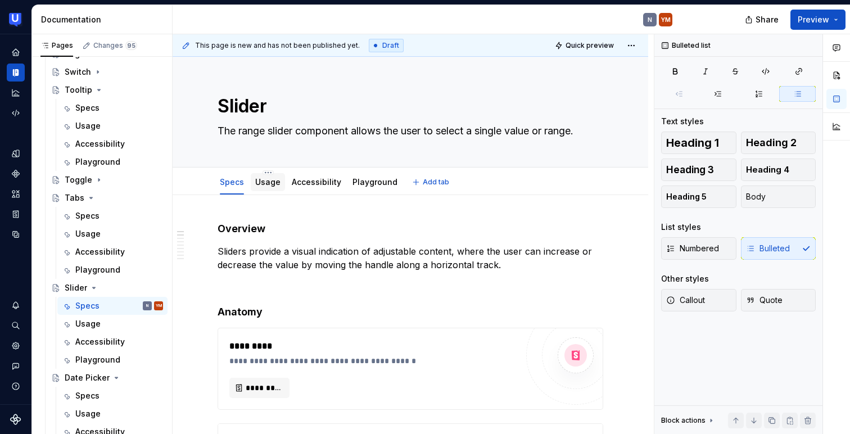
click at [265, 182] on link "Usage" at bounding box center [267, 182] width 25 height 10
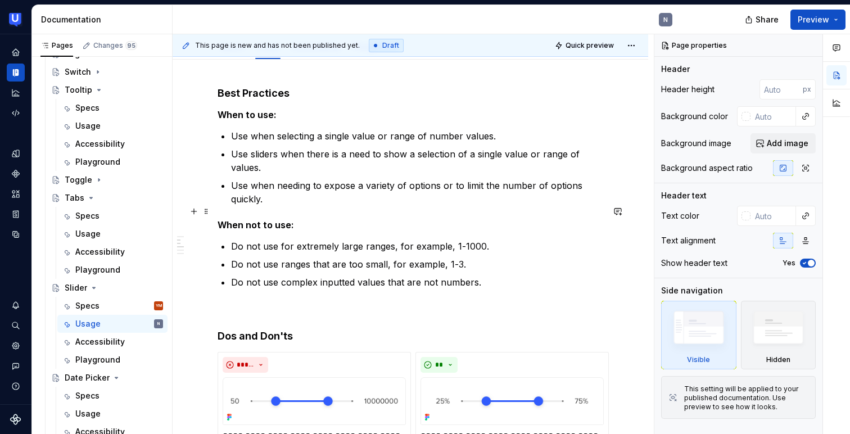
scroll to position [19, 0]
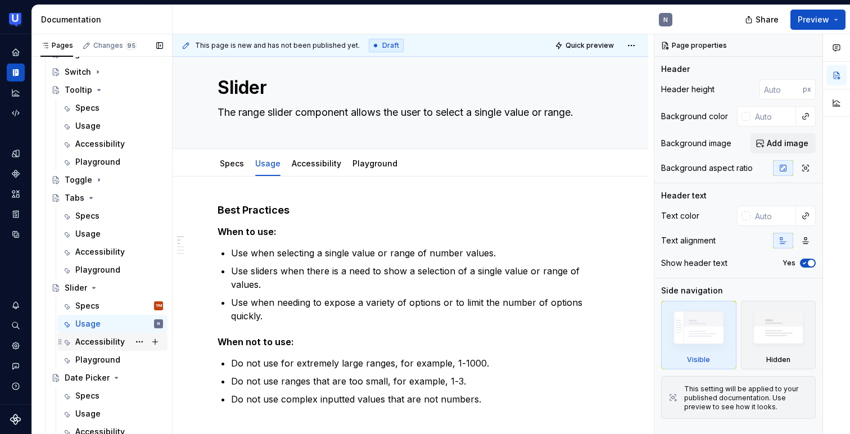
click at [96, 340] on div "Accessibility" at bounding box center [99, 341] width 49 height 11
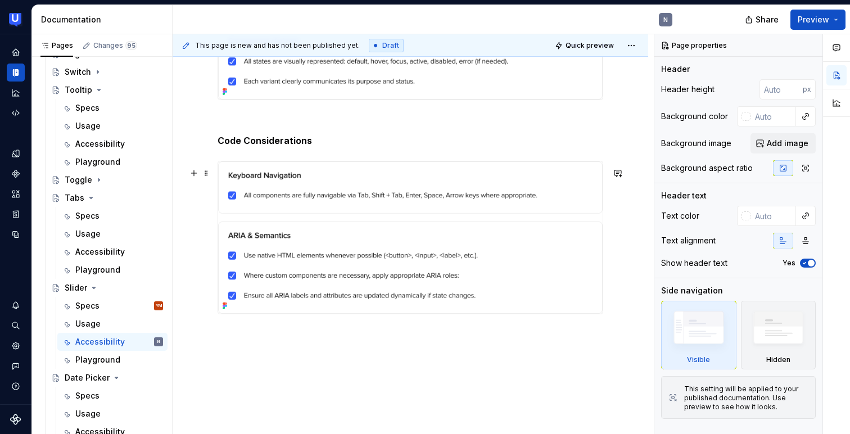
scroll to position [798, 0]
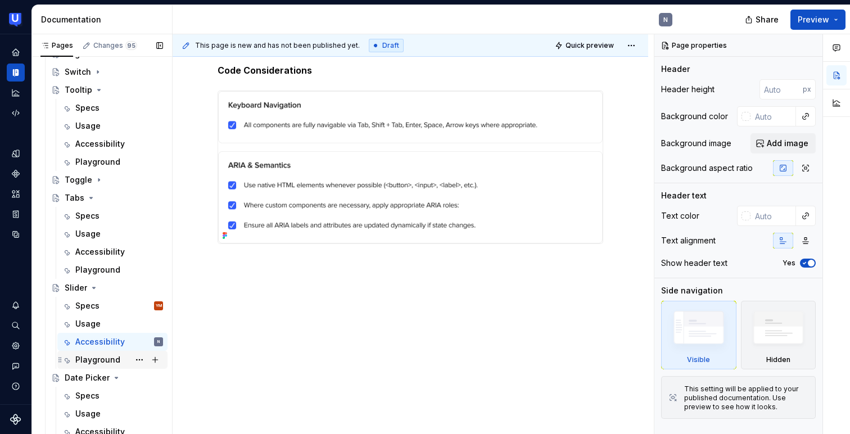
click at [103, 361] on div "Playground" at bounding box center [97, 359] width 45 height 11
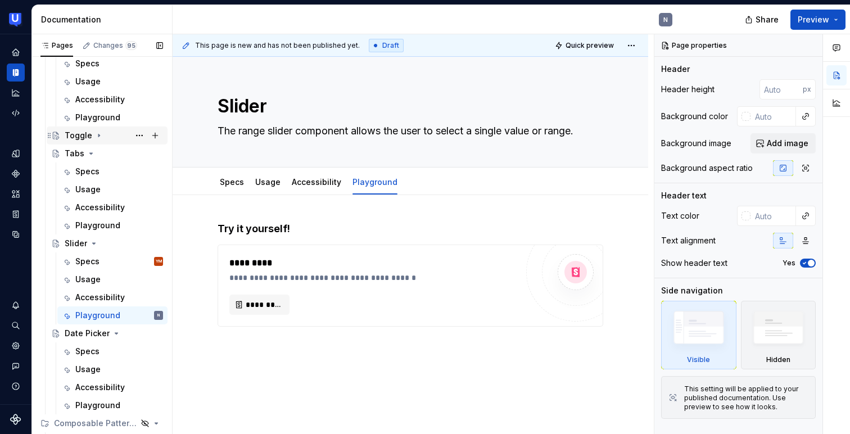
scroll to position [480, 0]
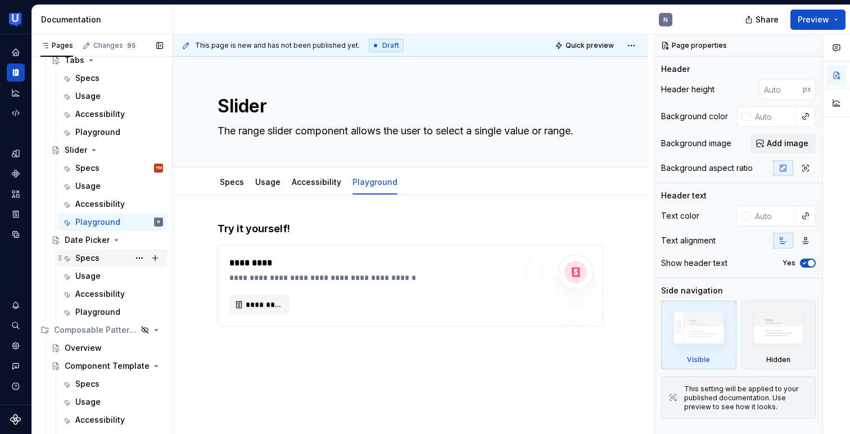
click at [92, 258] on div "Specs" at bounding box center [87, 257] width 24 height 11
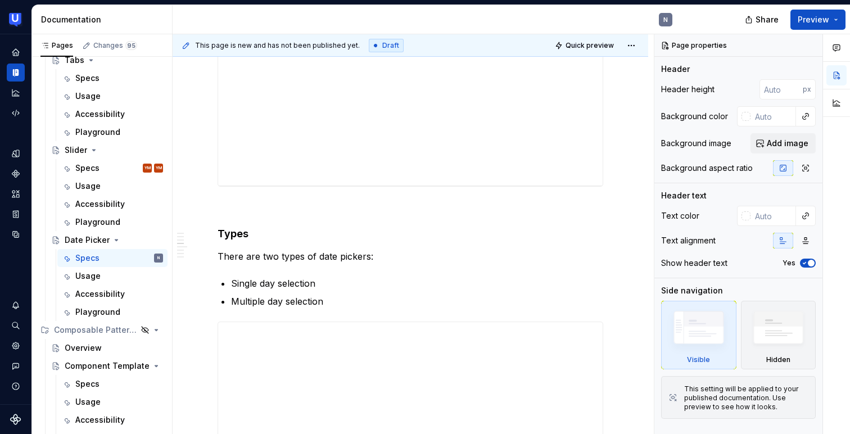
scroll to position [1027, 0]
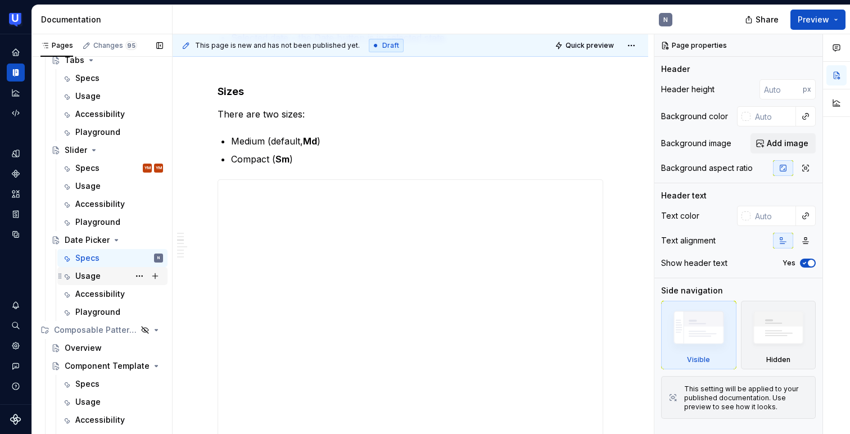
click at [93, 277] on div "Usage" at bounding box center [87, 275] width 25 height 11
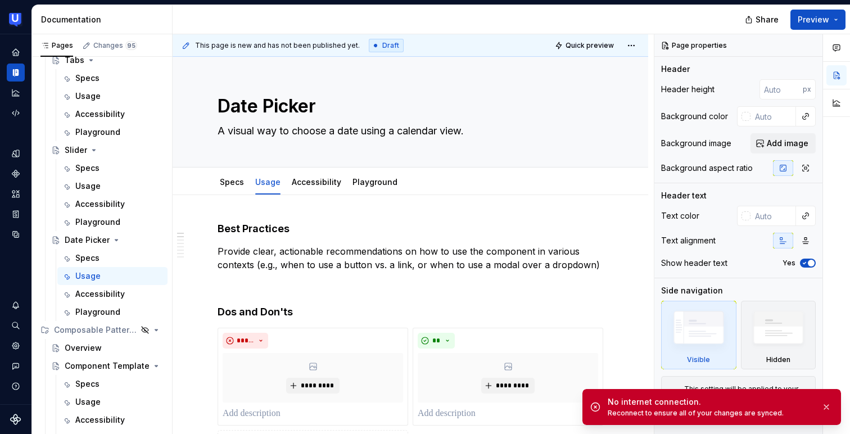
type textarea "*"
